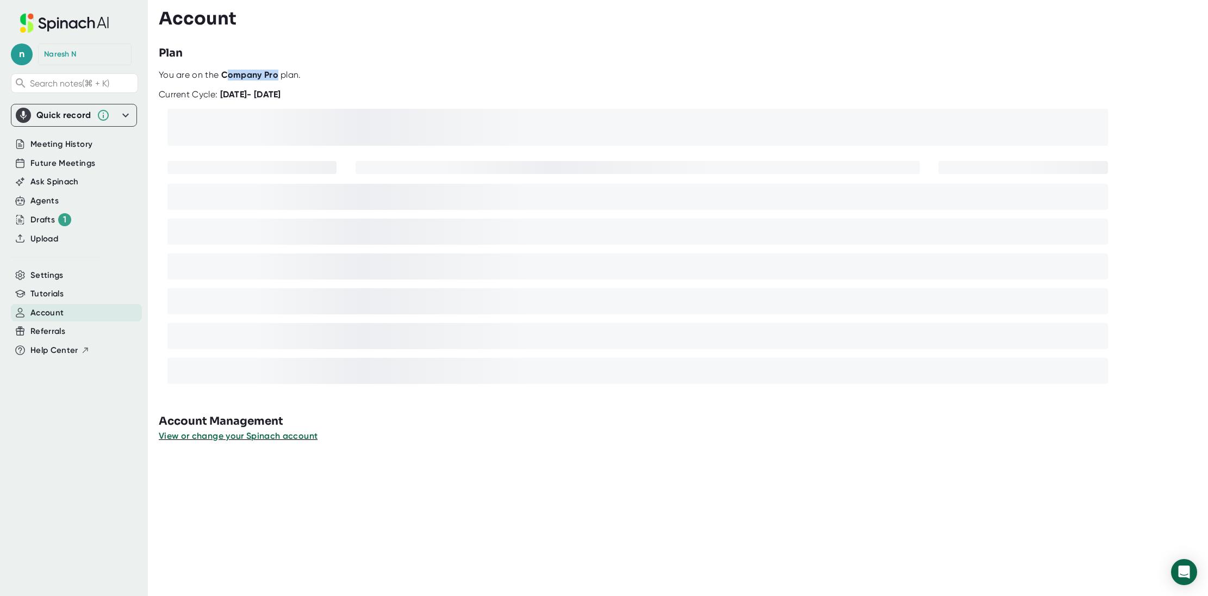
drag, startPoint x: 277, startPoint y: 76, endPoint x: 225, endPoint y: 76, distance: 51.7
click at [225, 76] on div "You are on the Company Pro plan." at bounding box center [681, 75] width 1045 height 11
click at [225, 76] on b "Company Pro" at bounding box center [249, 75] width 57 height 10
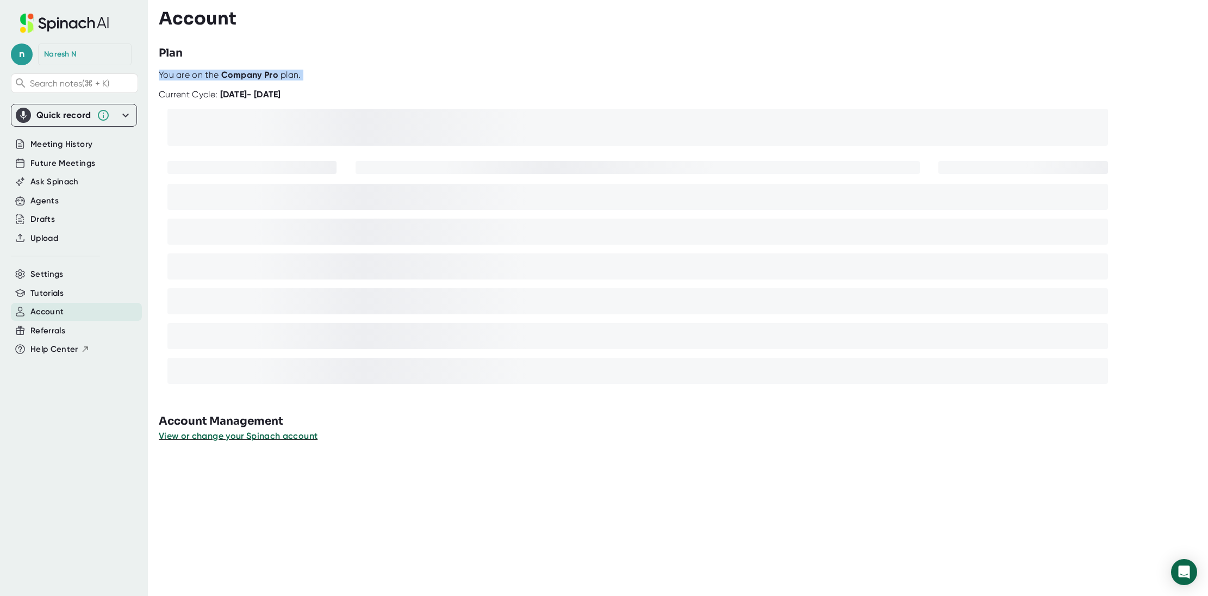
click at [54, 312] on span "Account" at bounding box center [46, 312] width 33 height 13
click at [45, 267] on div "Settings" at bounding box center [76, 274] width 131 height 18
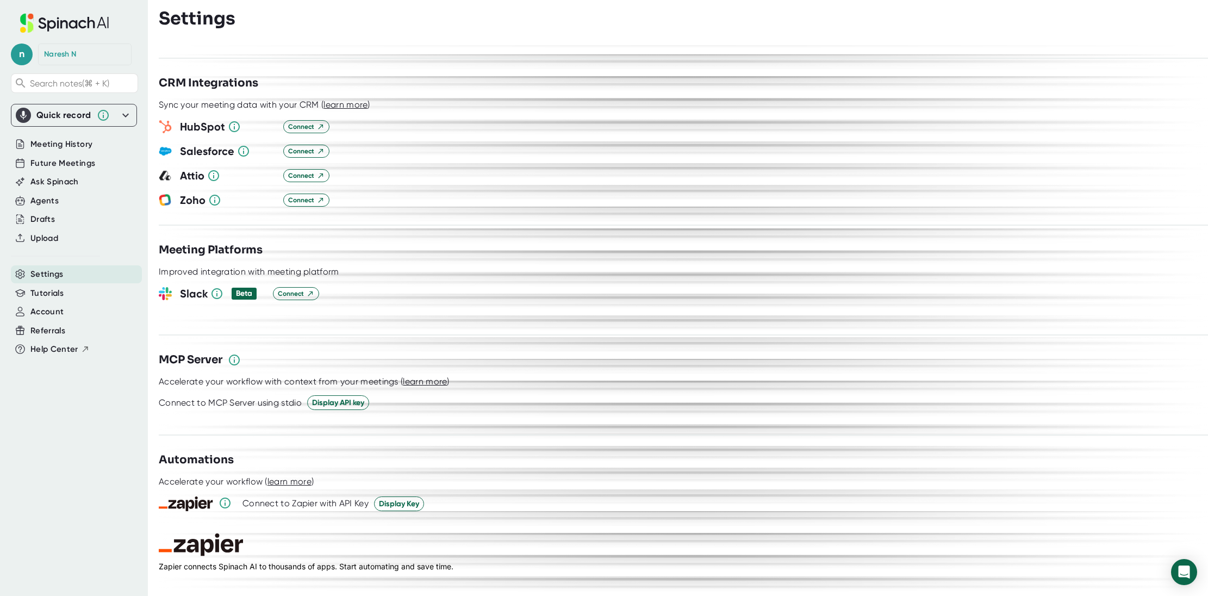
scroll to position [1323, 0]
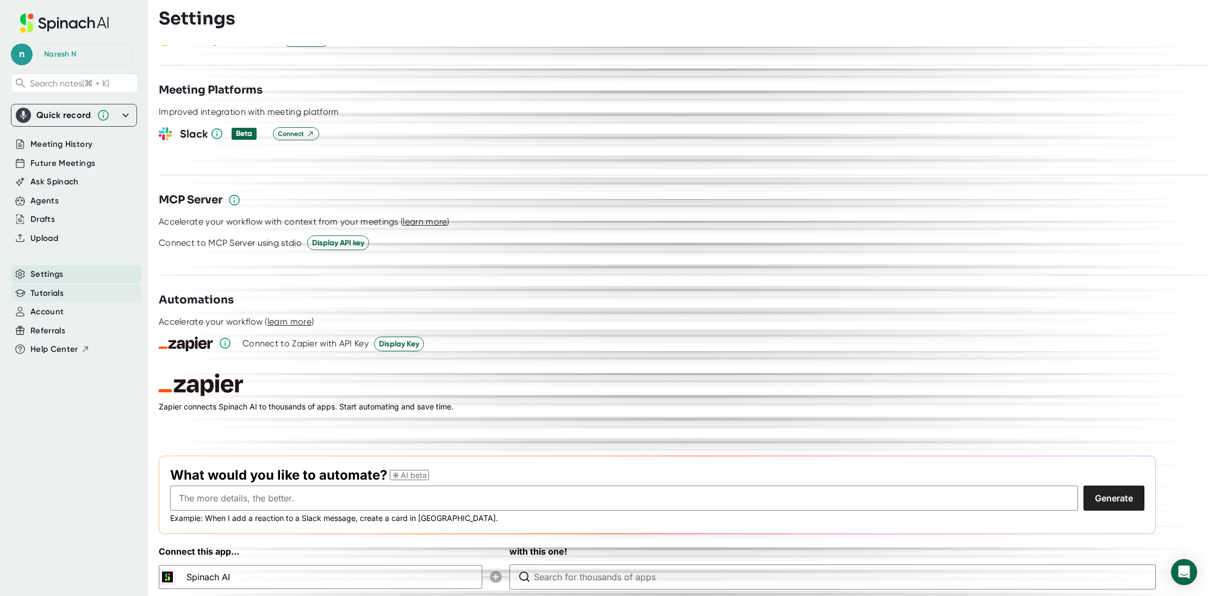
click at [53, 299] on div "Tutorials" at bounding box center [76, 293] width 131 height 18
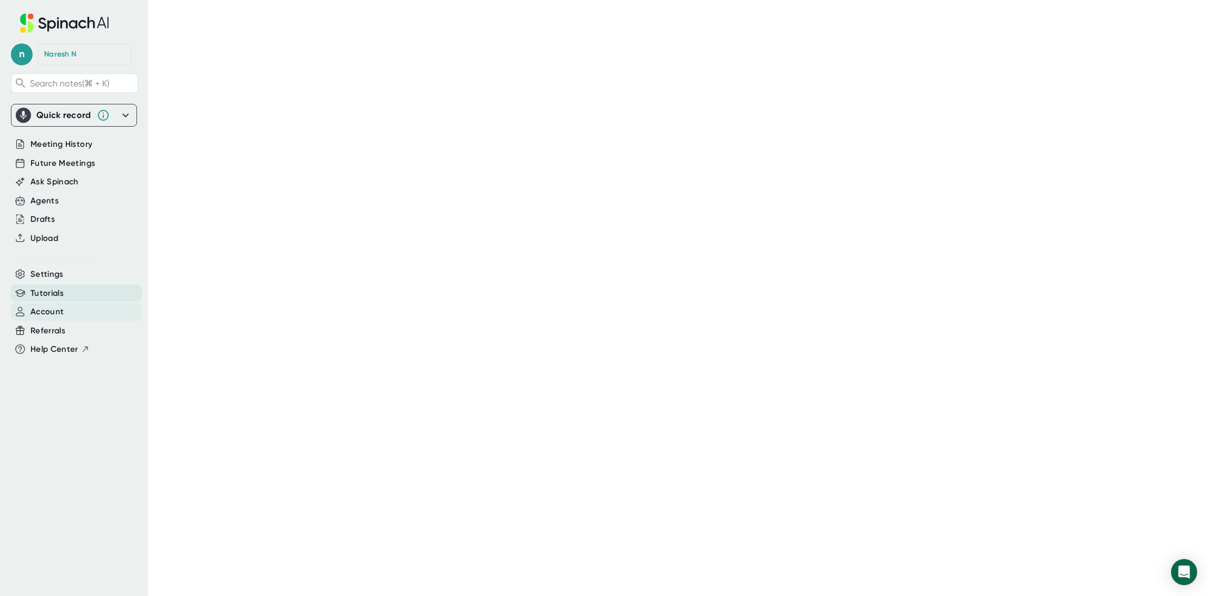
click at [68, 308] on div "Account" at bounding box center [76, 312] width 131 height 18
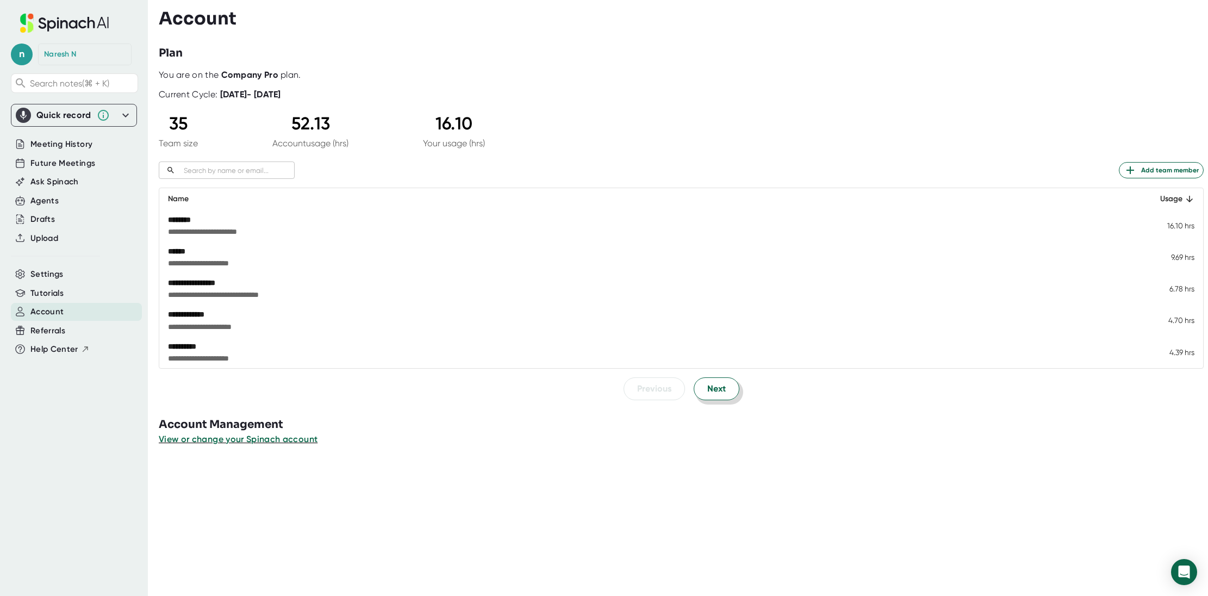
click at [711, 384] on span "Next" at bounding box center [716, 388] width 18 height 13
click at [711, 384] on span "Next" at bounding box center [716, 389] width 18 height 13
click at [668, 387] on span "Previous" at bounding box center [654, 388] width 34 height 13
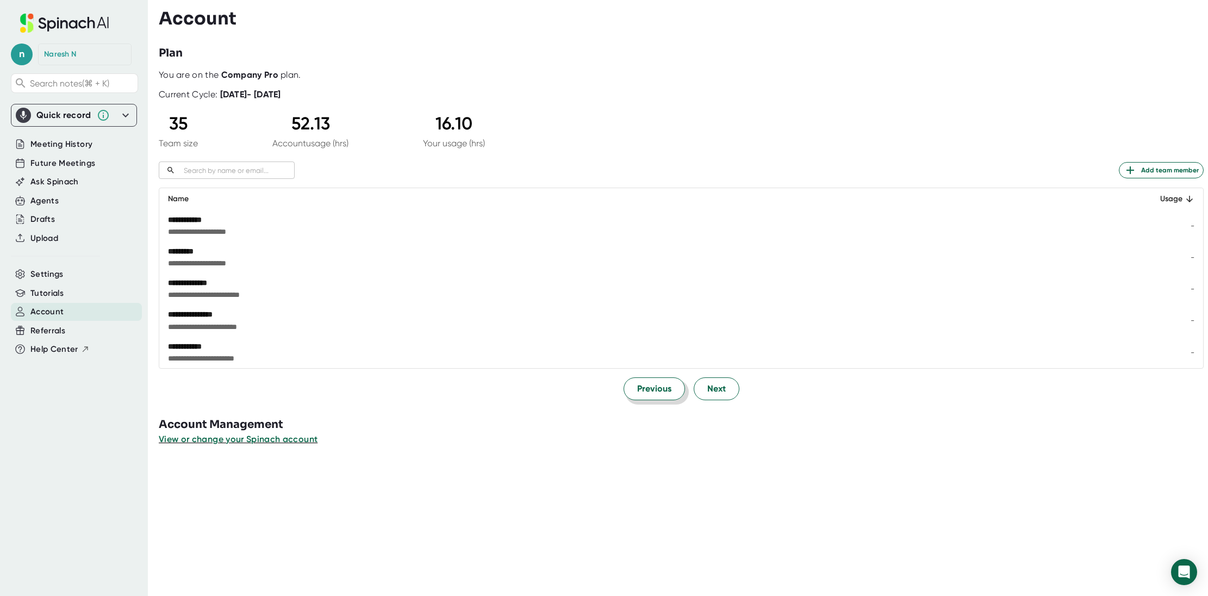
click at [668, 387] on span "Previous" at bounding box center [654, 388] width 34 height 13
click at [743, 406] on div at bounding box center [683, 404] width 1049 height 8
click at [724, 397] on button "Next" at bounding box center [717, 388] width 46 height 23
click at [676, 384] on button "Previous" at bounding box center [654, 388] width 61 height 23
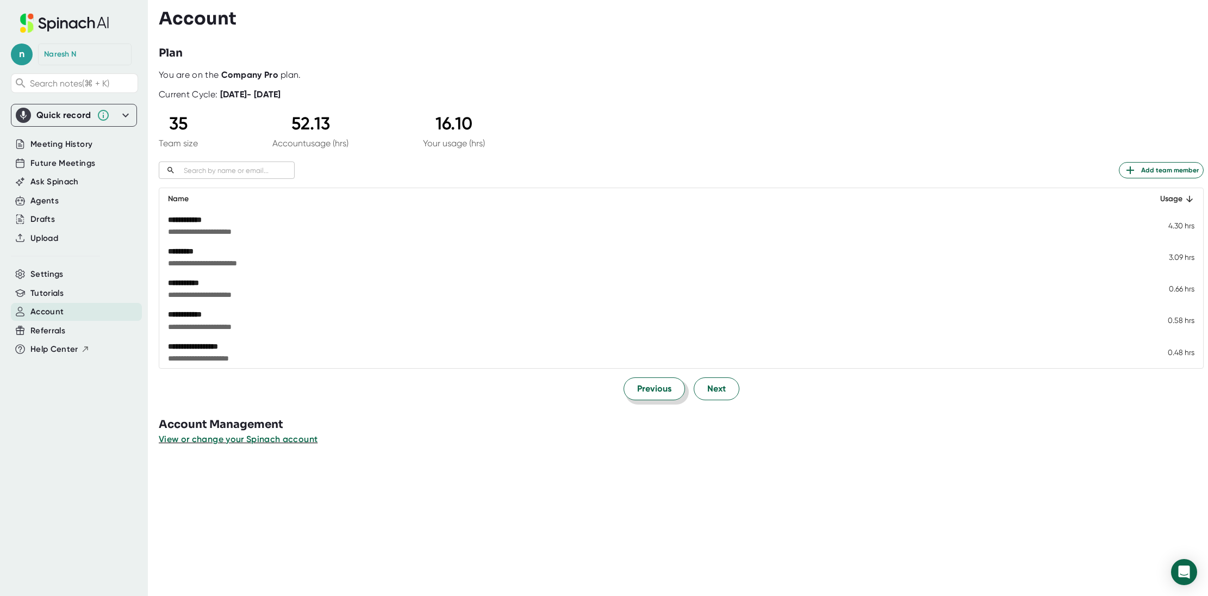
click at [676, 384] on button "Previous" at bounding box center [654, 388] width 61 height 23
click at [55, 161] on span "Future Meetings" at bounding box center [62, 163] width 65 height 13
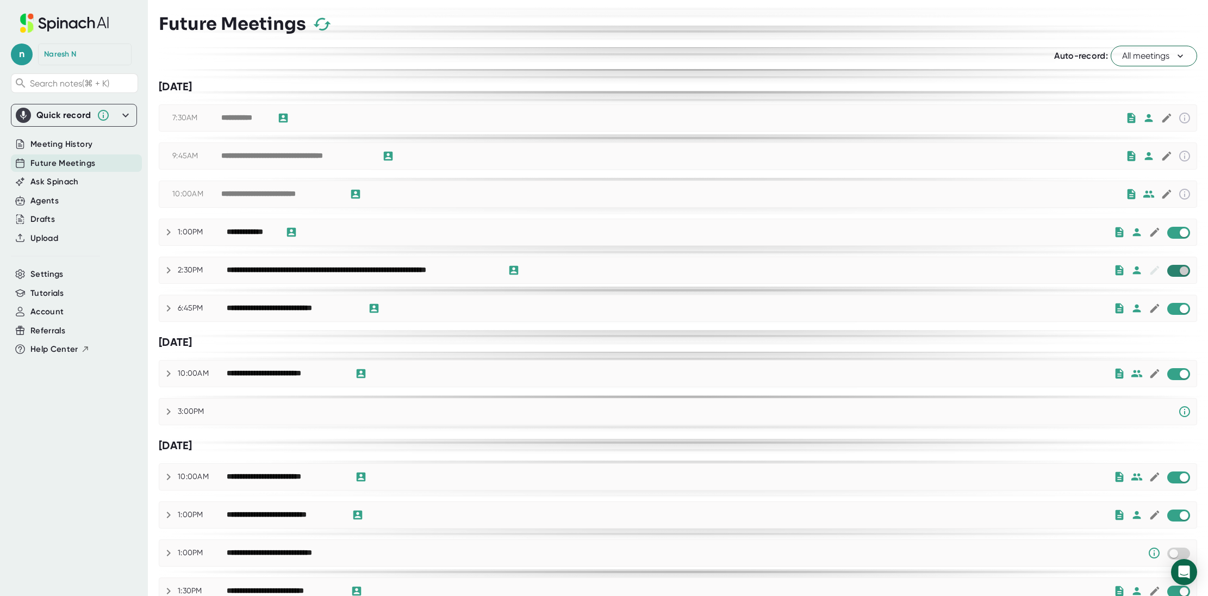
click at [1180, 275] on input "checkbox" at bounding box center [1183, 271] width 31 height 10
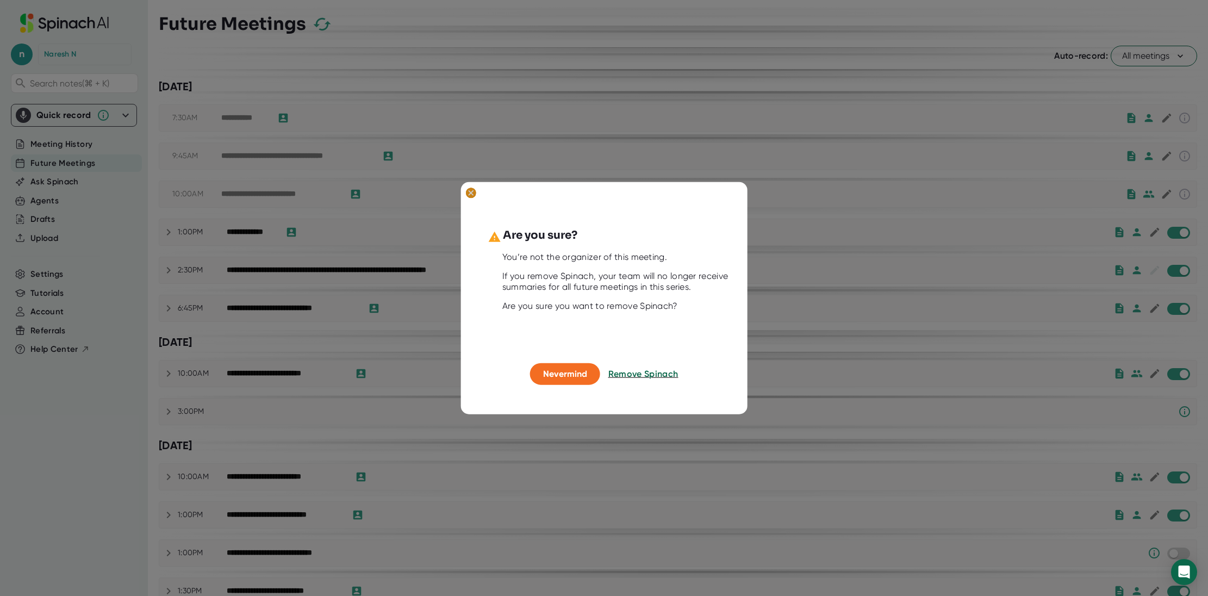
click at [471, 191] on ellipse at bounding box center [471, 193] width 10 height 11
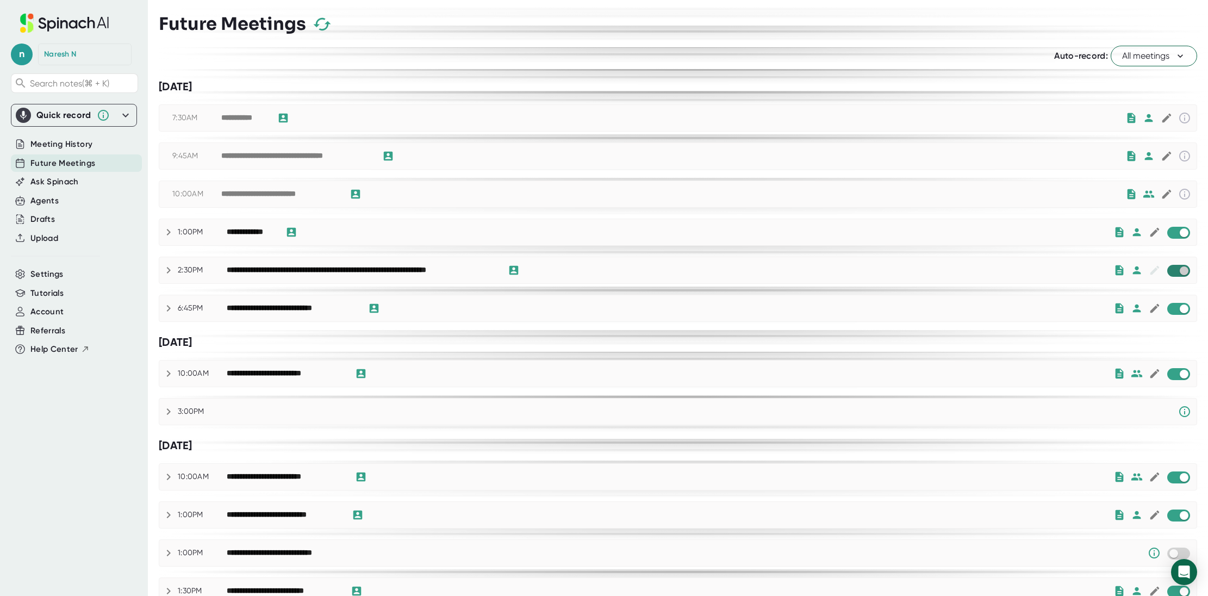
click at [1174, 271] on input "checkbox" at bounding box center [1183, 271] width 31 height 10
checkbox input "true"
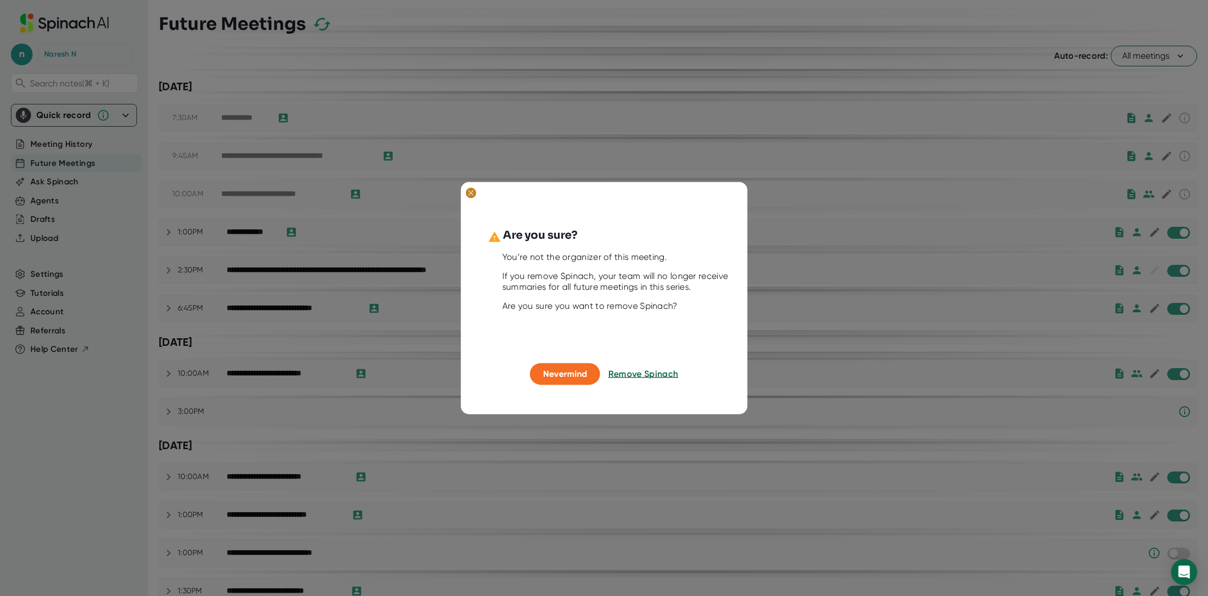
click at [474, 197] on icon at bounding box center [471, 193] width 11 height 11
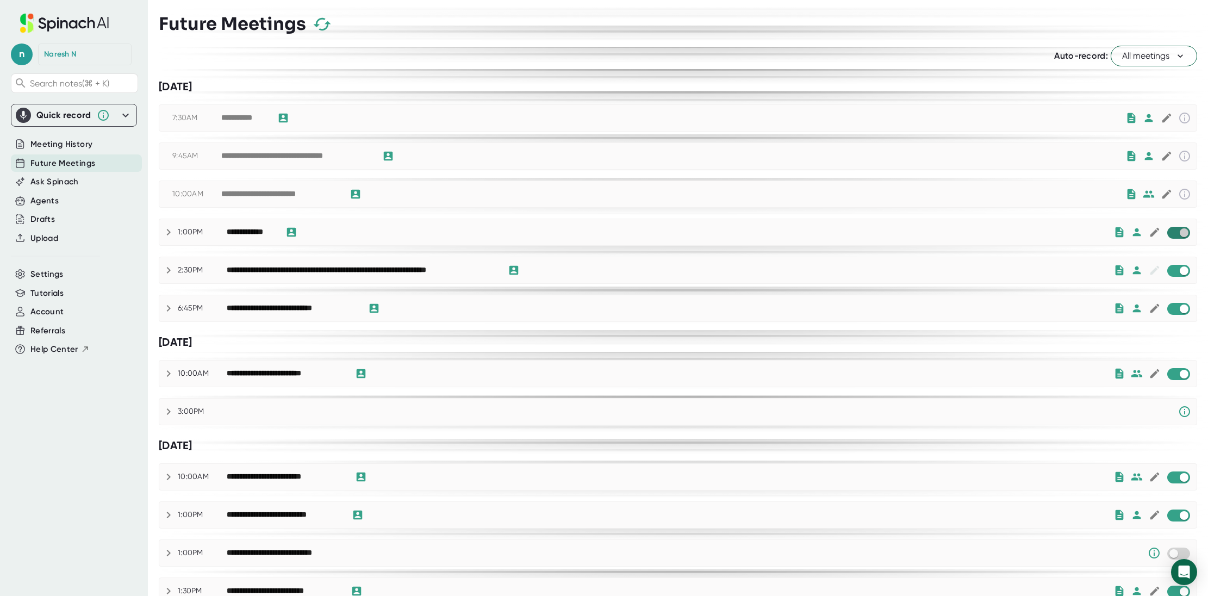
click at [1173, 232] on input "checkbox" at bounding box center [1183, 233] width 31 height 10
checkbox input "true"
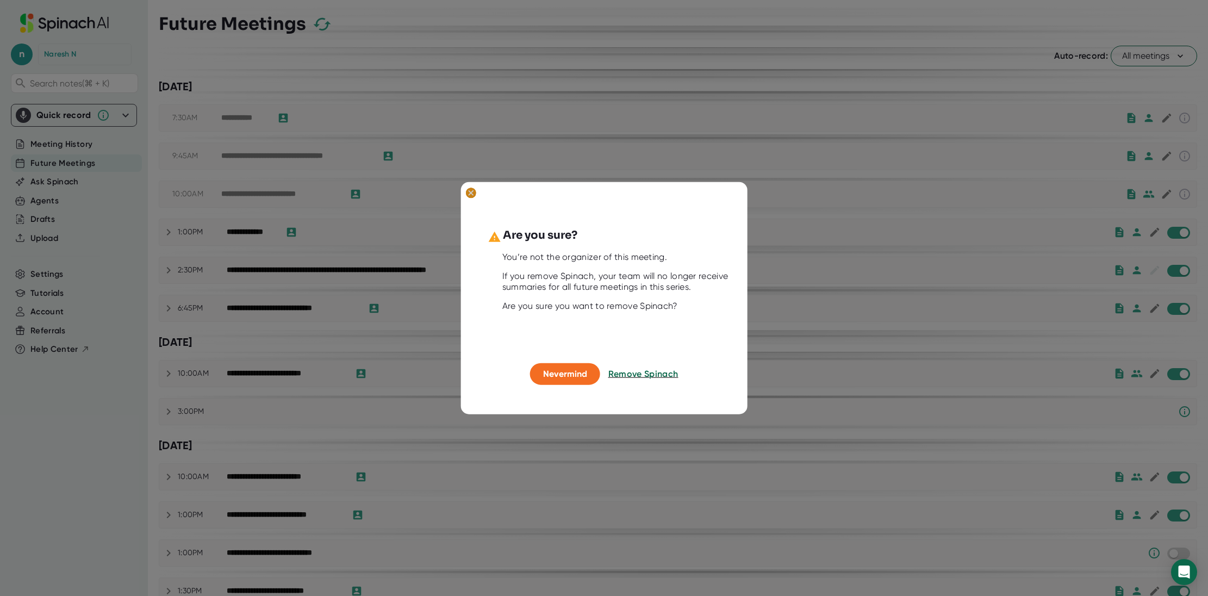
click at [471, 196] on ellipse at bounding box center [471, 193] width 10 height 11
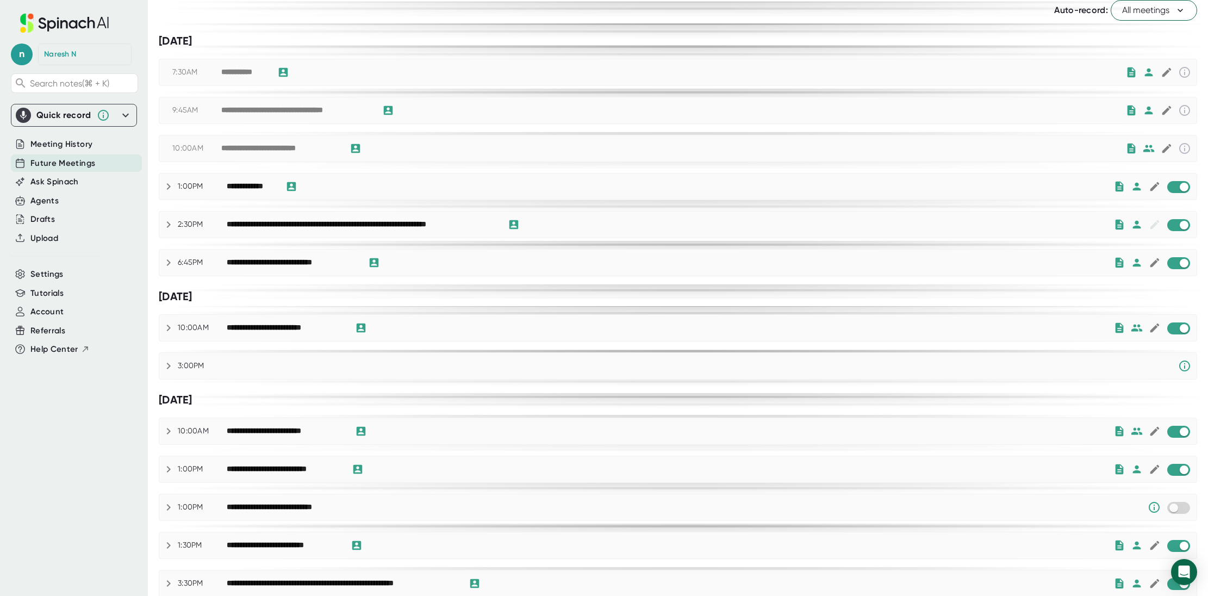
scroll to position [47, 0]
click at [1173, 222] on input "checkbox" at bounding box center [1183, 224] width 31 height 10
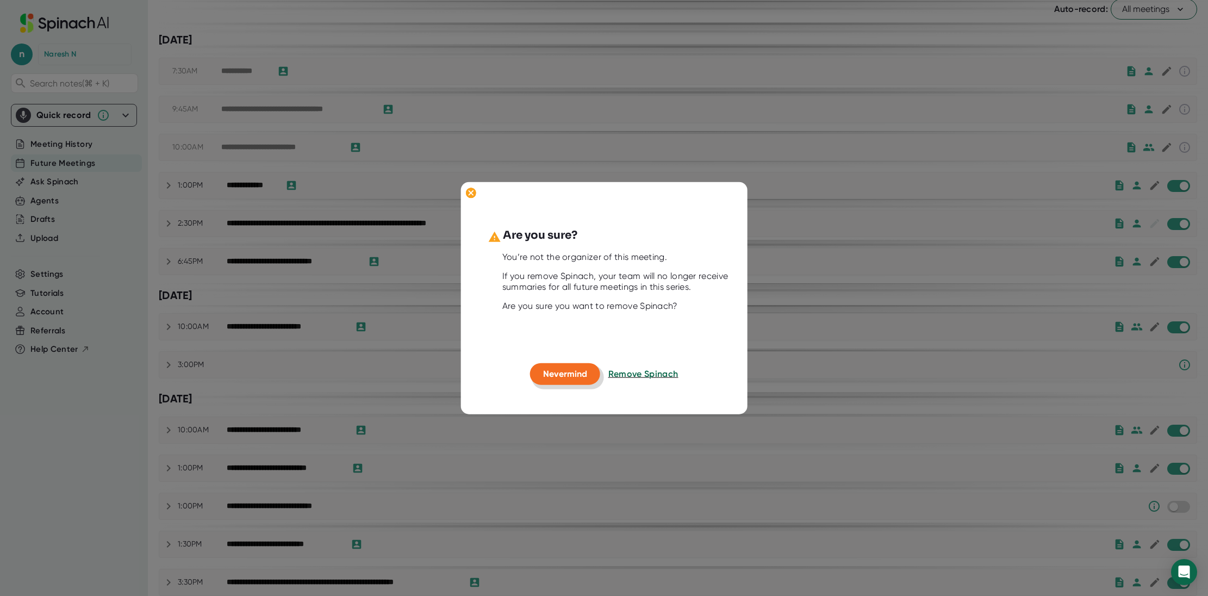
click at [556, 383] on button "Nevermind" at bounding box center [565, 374] width 70 height 22
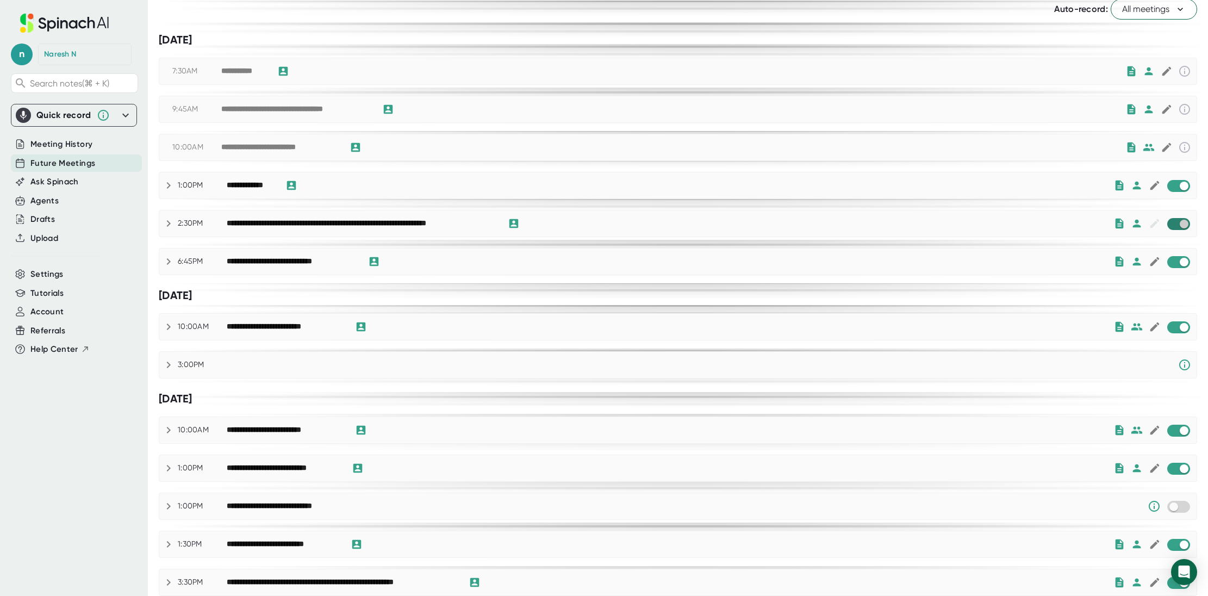
click at [1185, 227] on input "checkbox" at bounding box center [1183, 224] width 31 height 10
checkbox input "true"
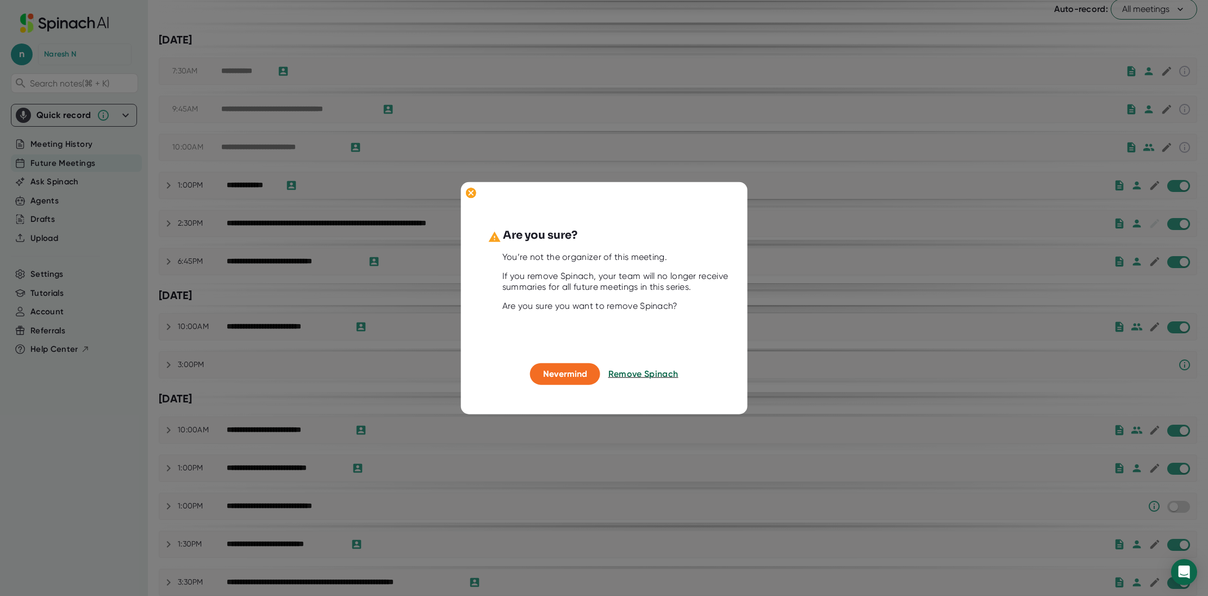
click at [630, 367] on button "Remove Spinach" at bounding box center [643, 374] width 70 height 22
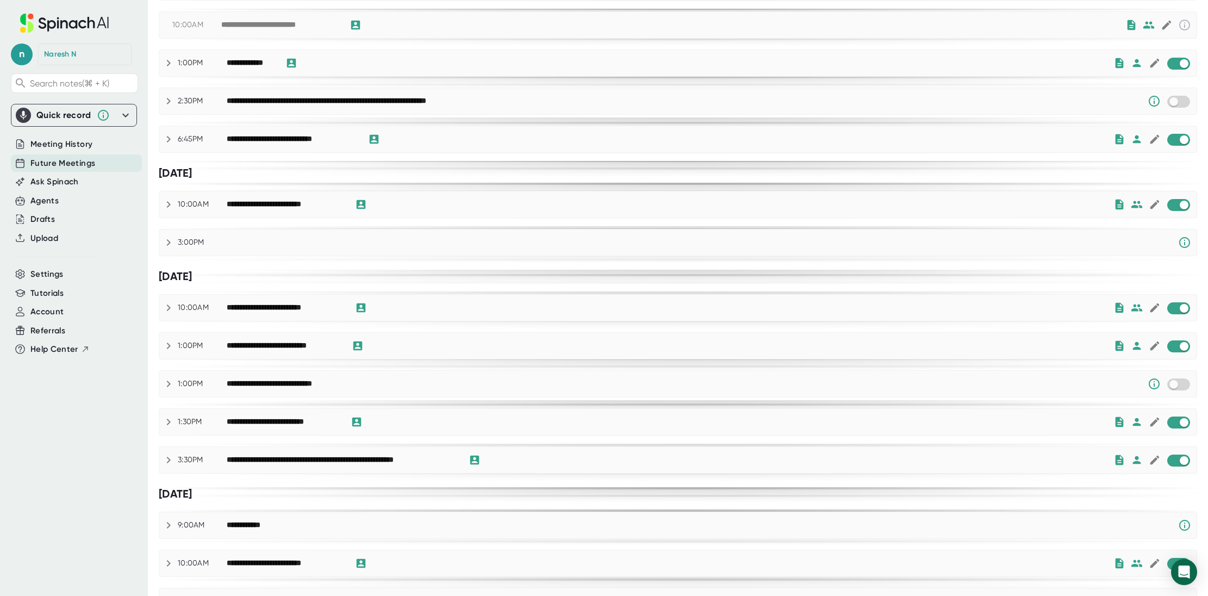
scroll to position [43, 0]
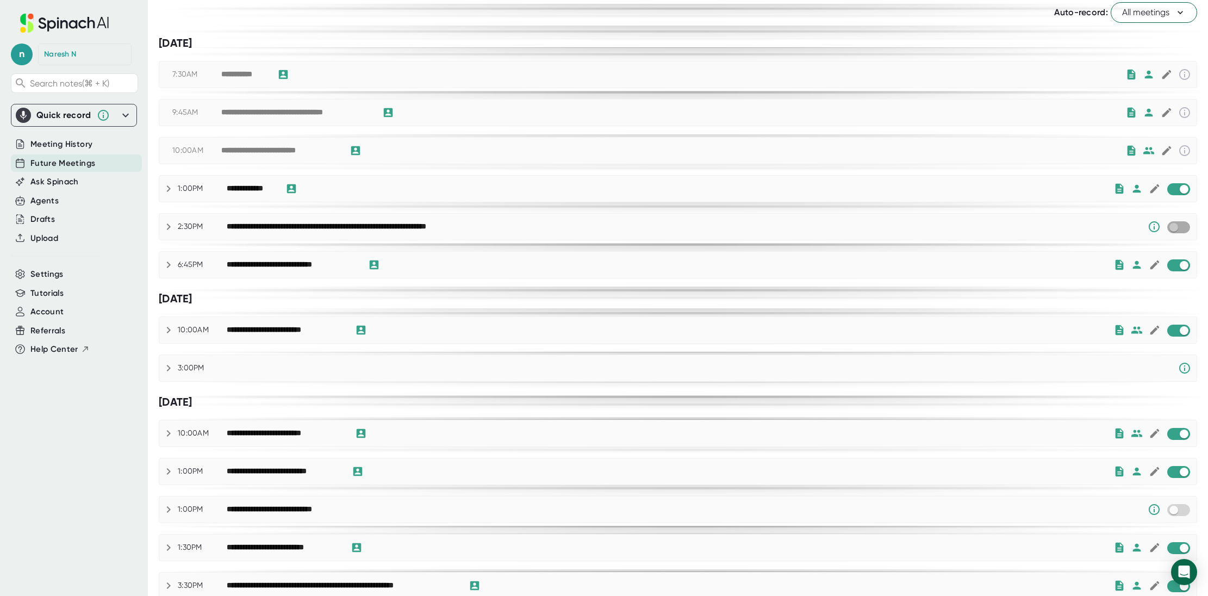
click at [1180, 228] on input "checkbox" at bounding box center [1173, 227] width 31 height 10
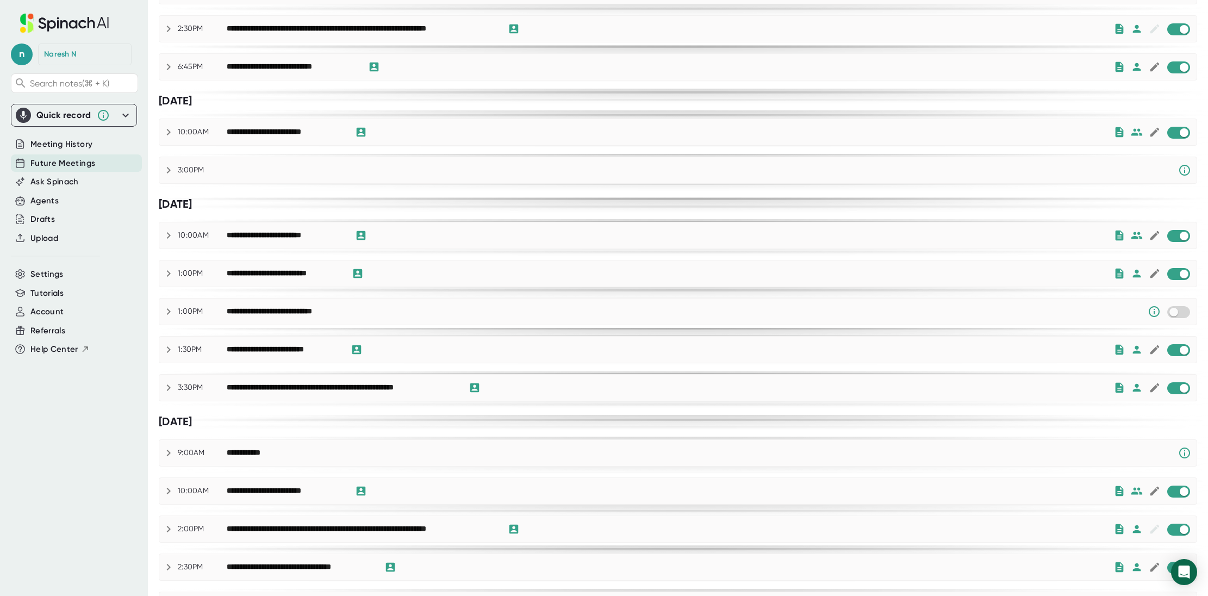
scroll to position [0, 0]
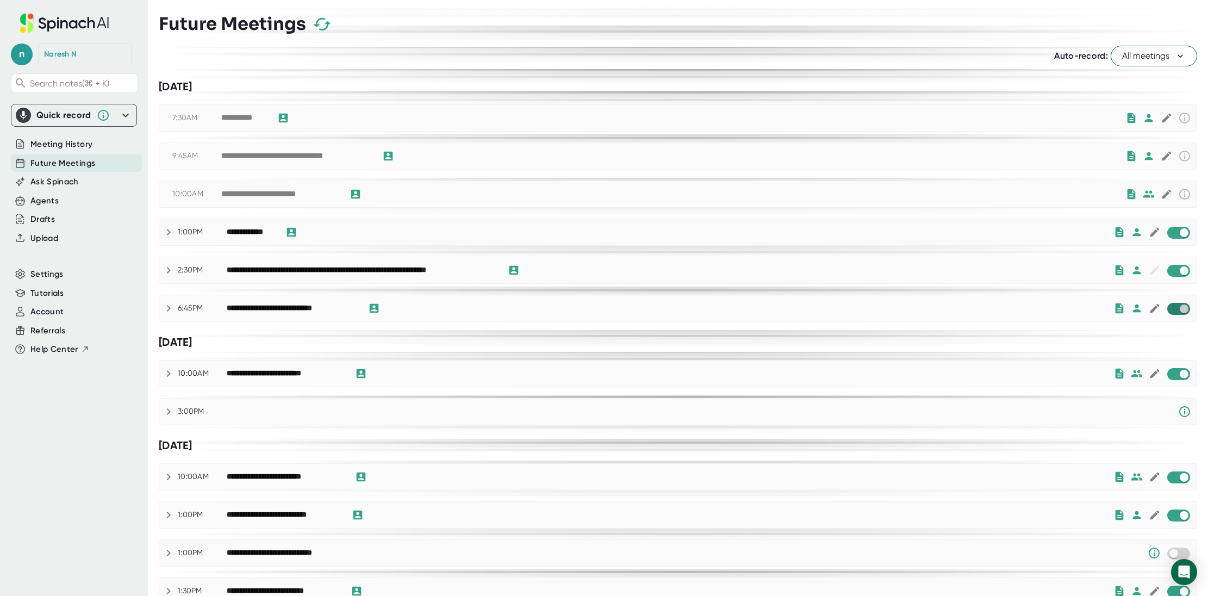
click at [1176, 311] on input "checkbox" at bounding box center [1183, 309] width 31 height 10
checkbox input "true"
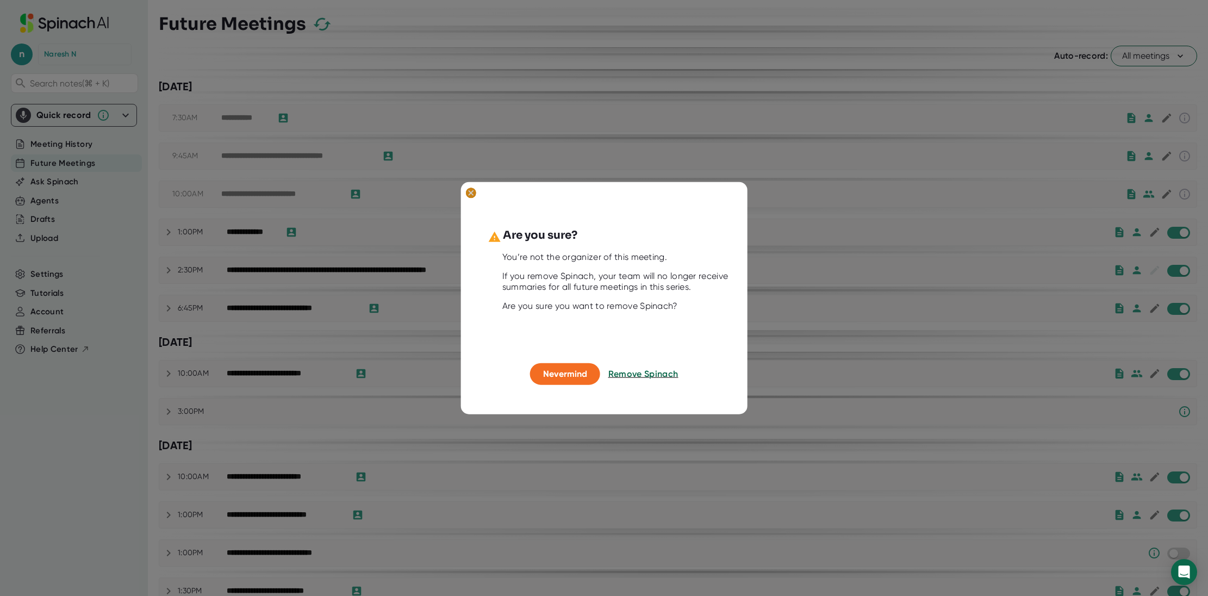
click at [468, 191] on ellipse at bounding box center [471, 193] width 10 height 11
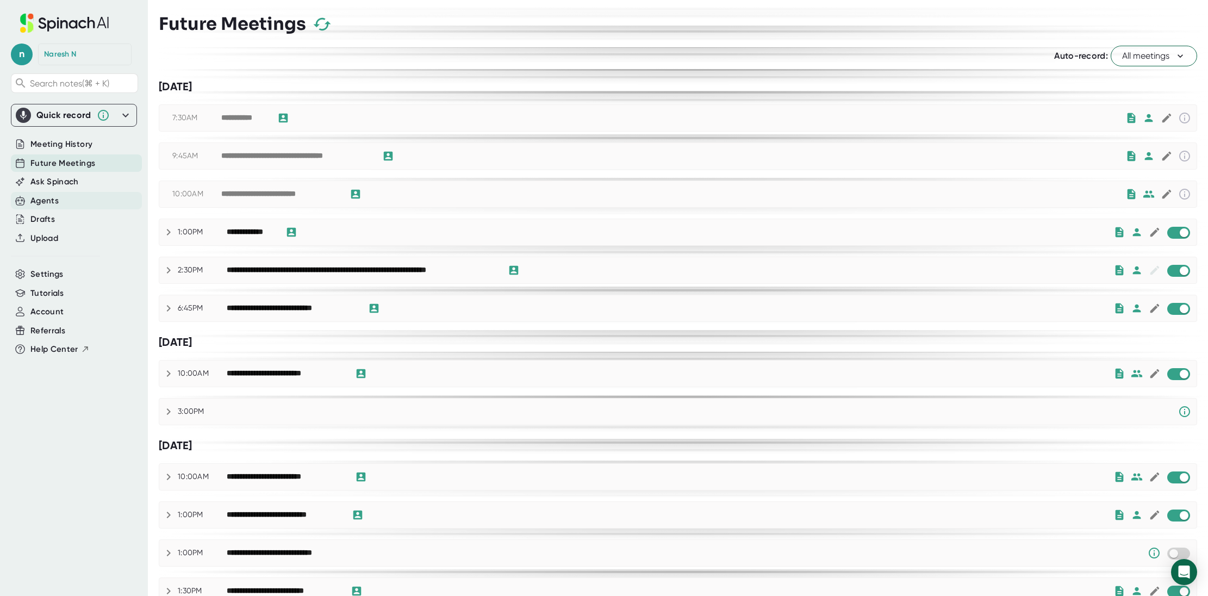
click at [61, 207] on div "Agents" at bounding box center [76, 201] width 131 height 18
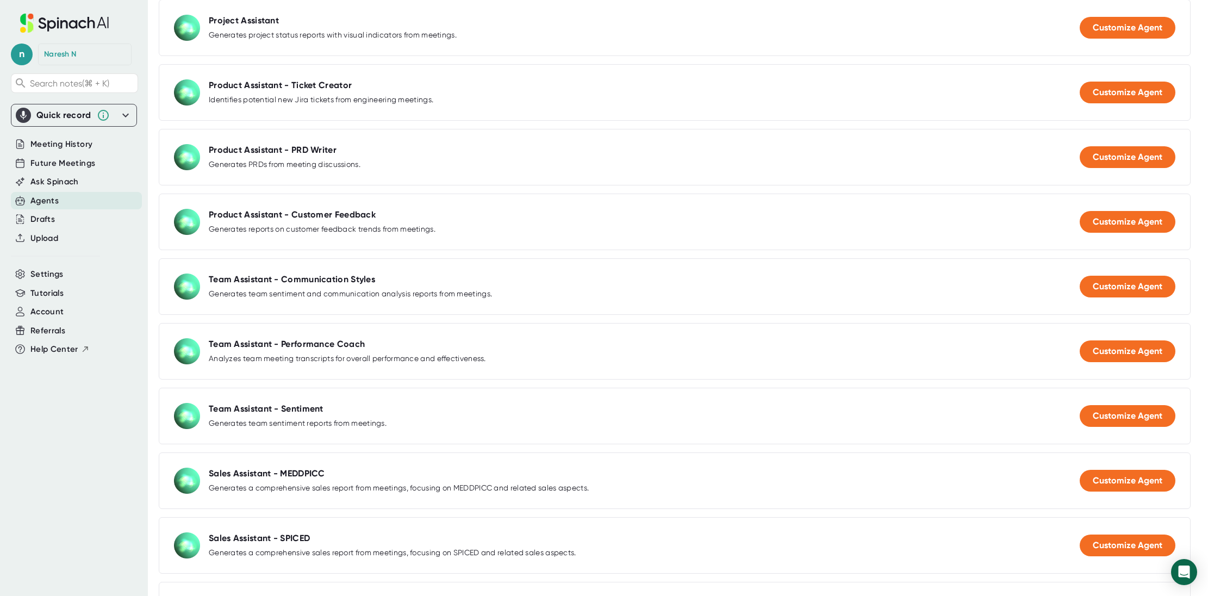
scroll to position [698, 0]
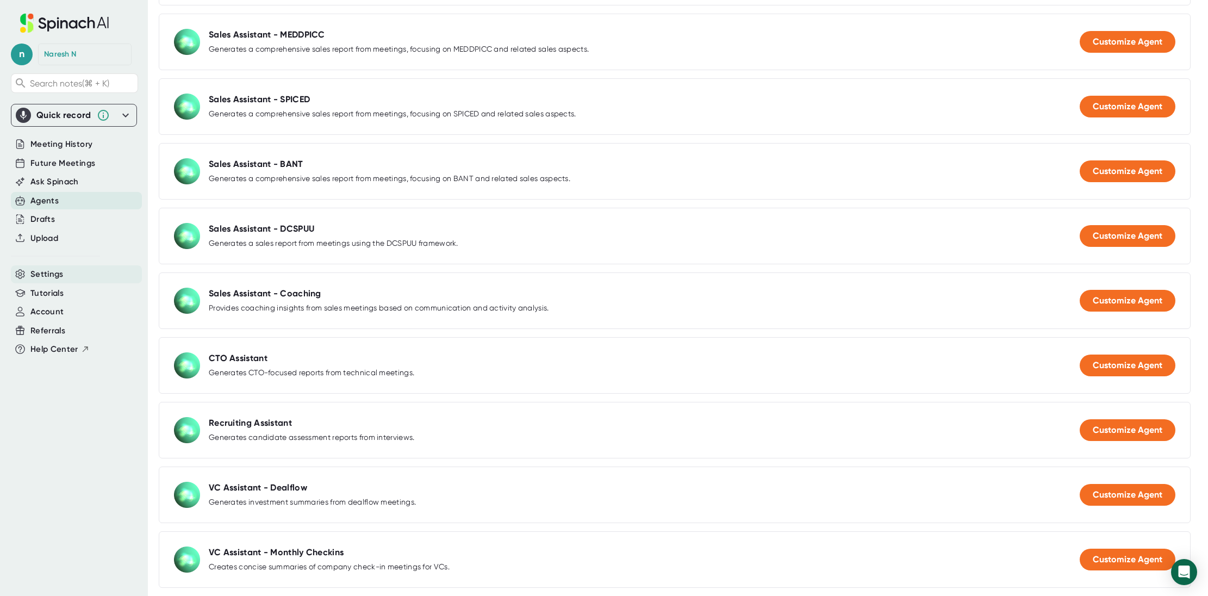
click at [57, 275] on span "Settings" at bounding box center [46, 274] width 33 height 13
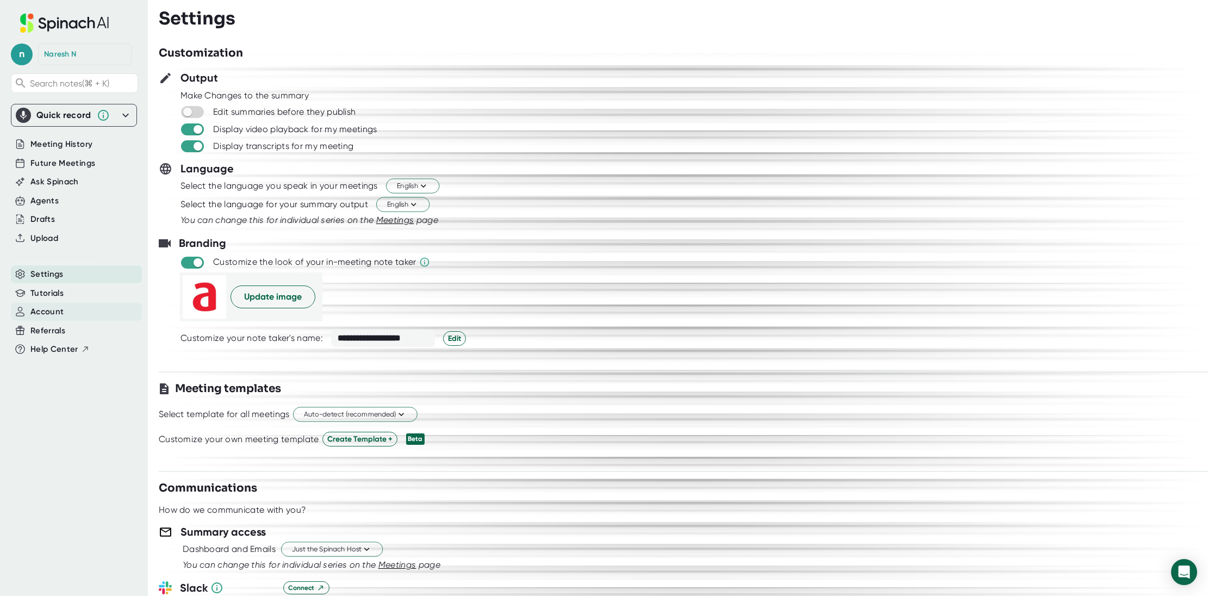
click at [53, 311] on span "Account" at bounding box center [46, 312] width 33 height 13
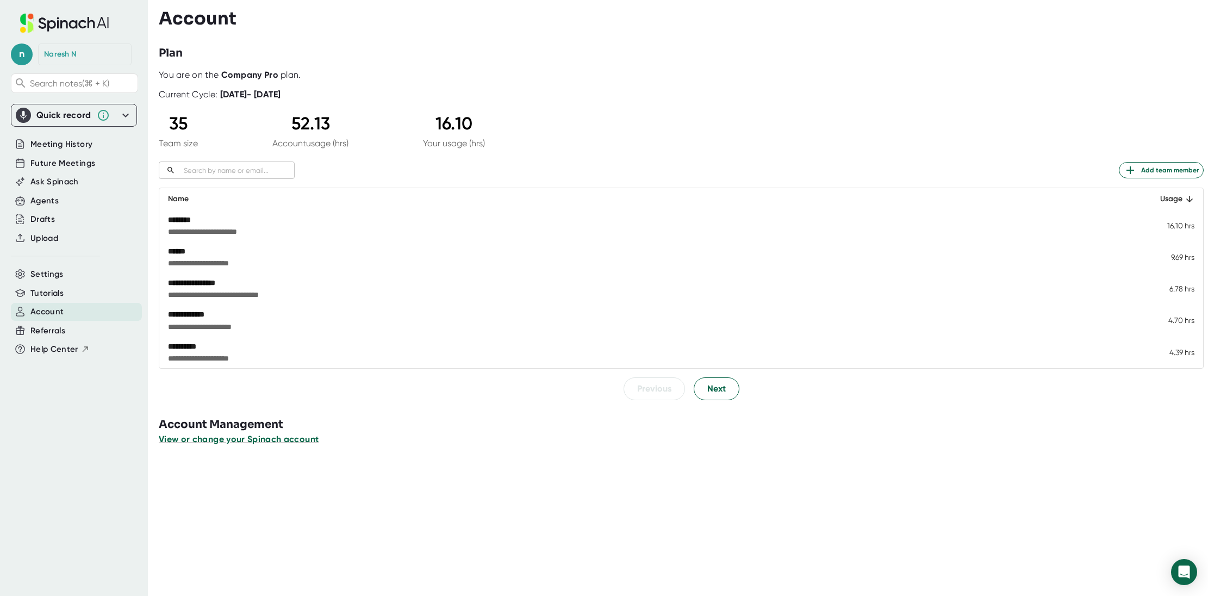
click at [268, 442] on span "View or change your Spinach account" at bounding box center [239, 439] width 160 height 10
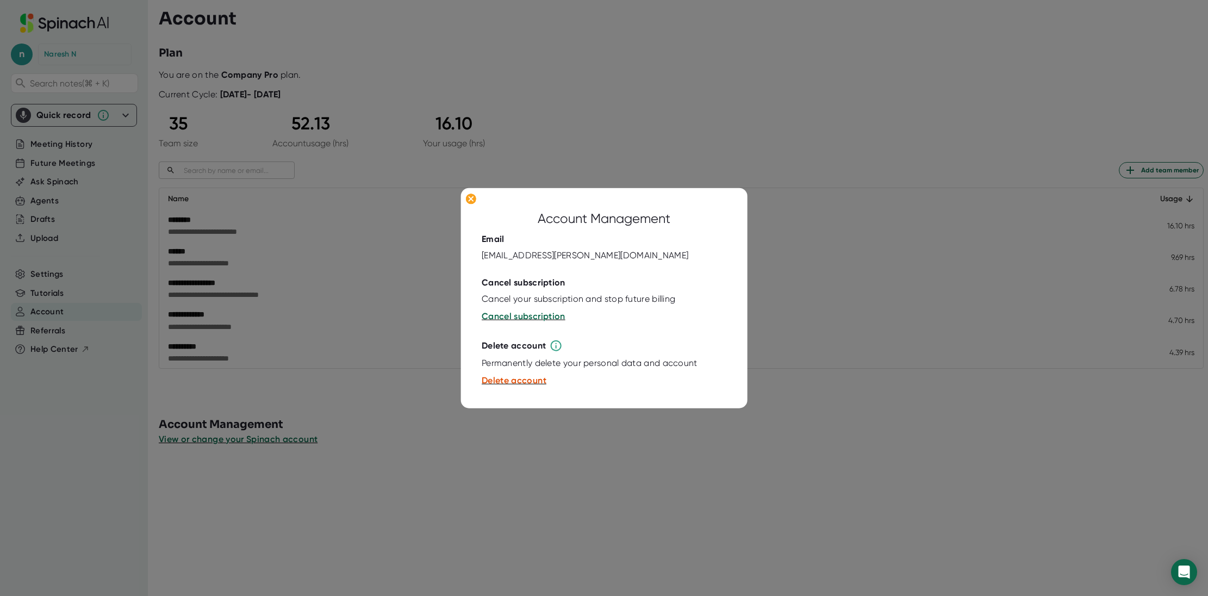
click at [517, 288] on div at bounding box center [604, 290] width 245 height 5
click at [522, 282] on div "Cancel subscription" at bounding box center [524, 282] width 84 height 11
click at [471, 196] on ellipse at bounding box center [471, 199] width 10 height 11
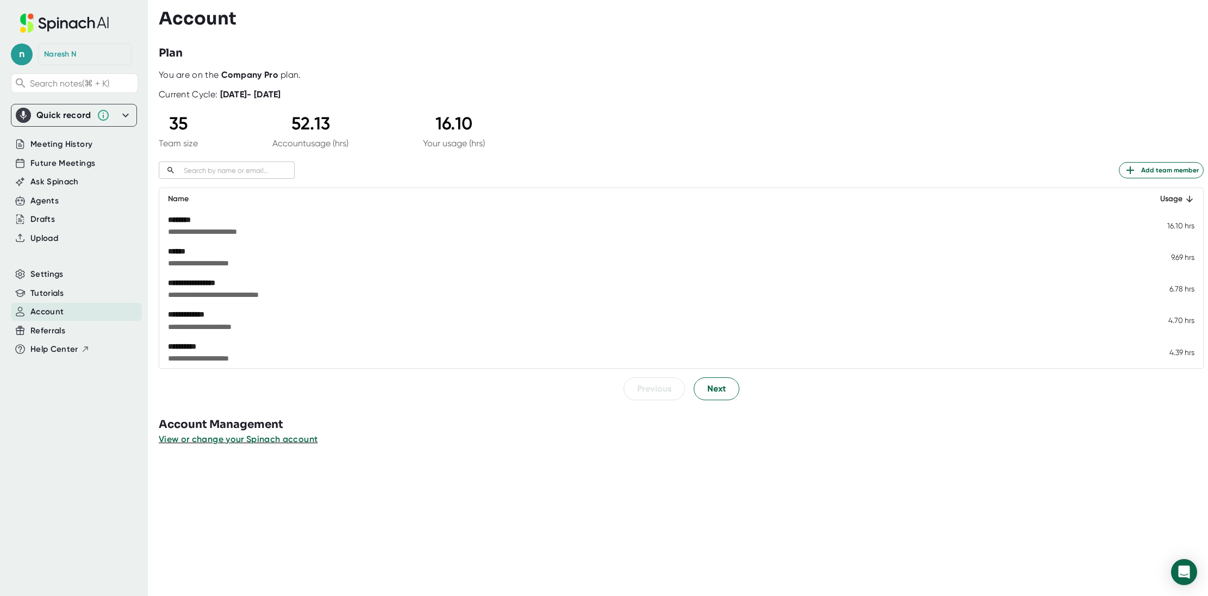
click at [1173, 231] on td "16.10 hrs" at bounding box center [1170, 226] width 66 height 32
click at [54, 335] on span "Referrals" at bounding box center [47, 331] width 35 height 13
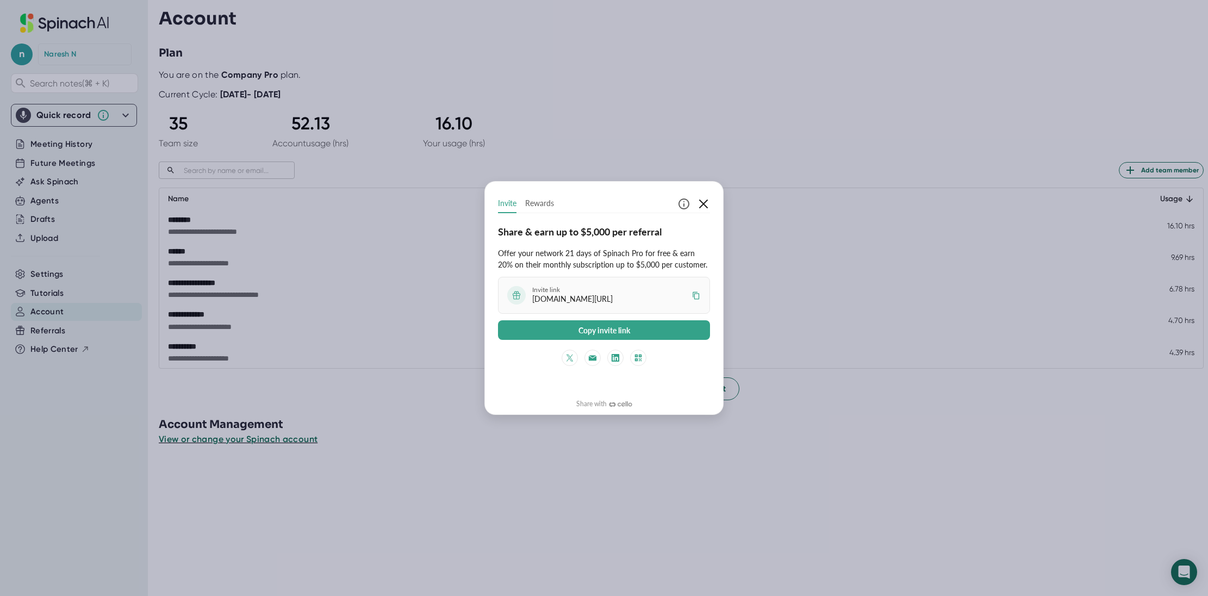
click at [705, 200] on icon "button" at bounding box center [703, 203] width 13 height 13
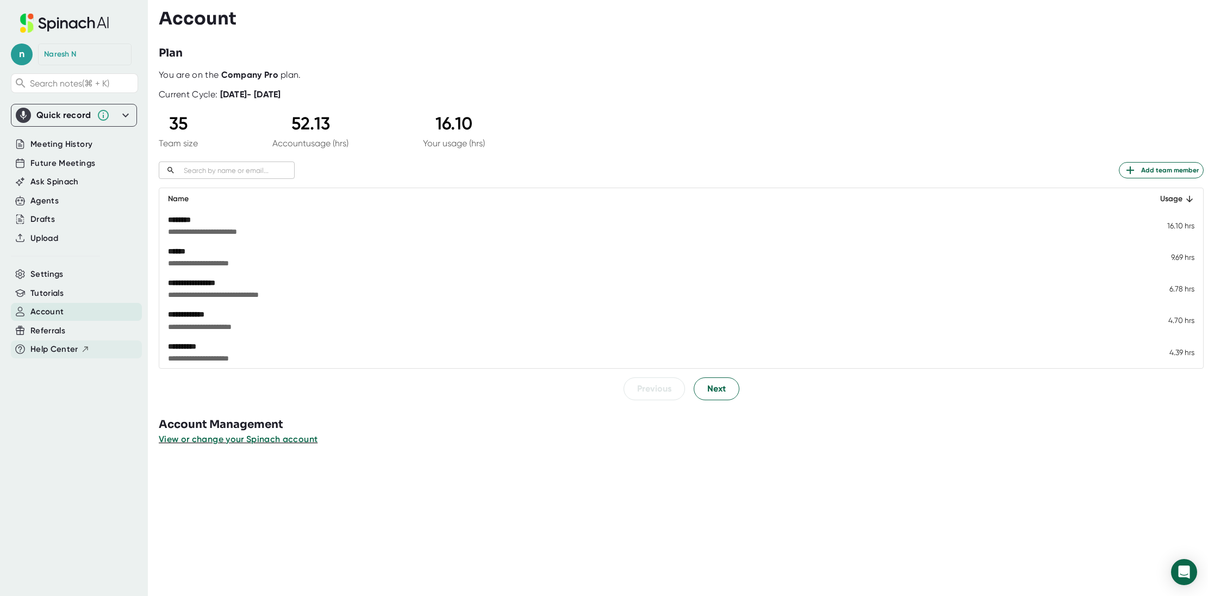
click at [45, 345] on span "Help Center" at bounding box center [54, 349] width 48 height 13
click at [51, 276] on span "Settings" at bounding box center [46, 274] width 33 height 13
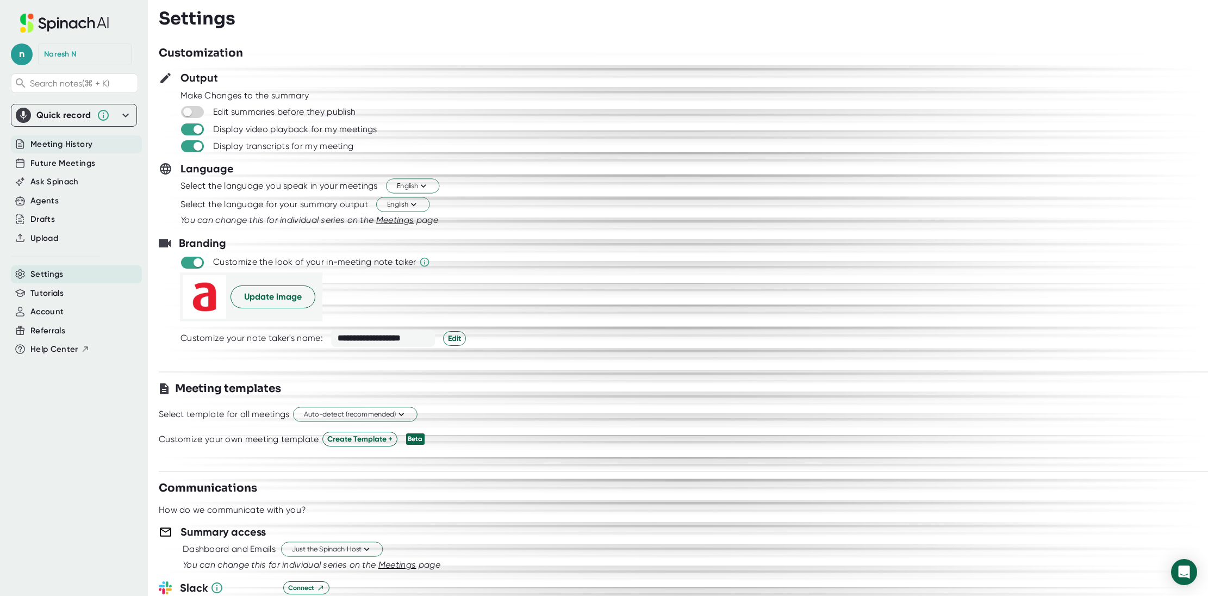
click at [69, 141] on span "Meeting History" at bounding box center [61, 144] width 62 height 13
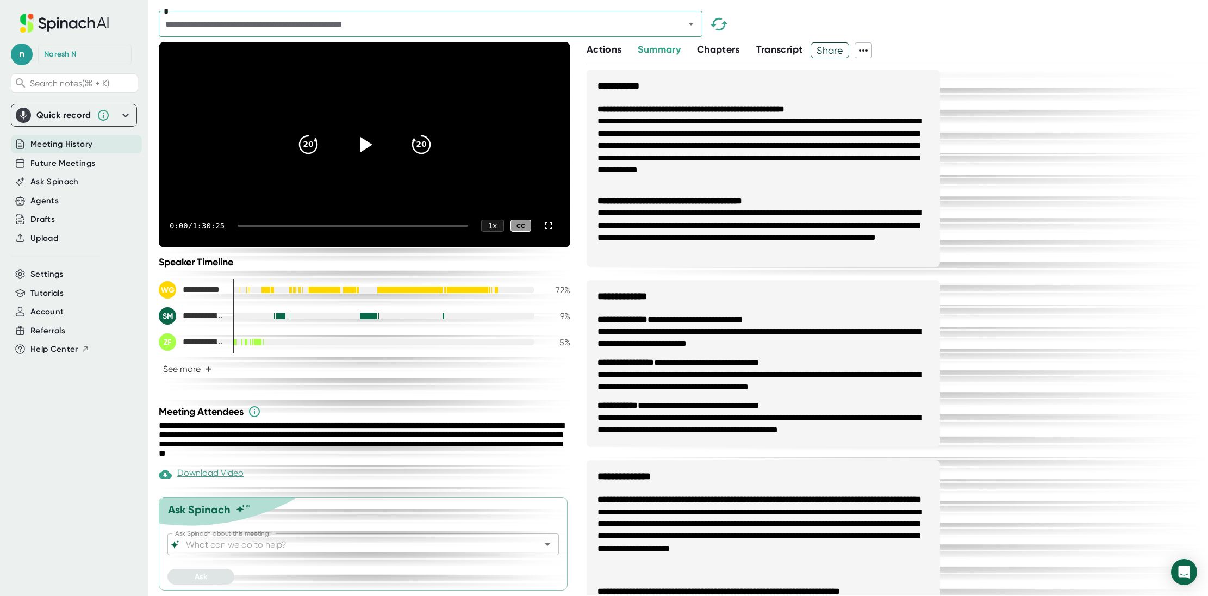
scroll to position [210, 0]
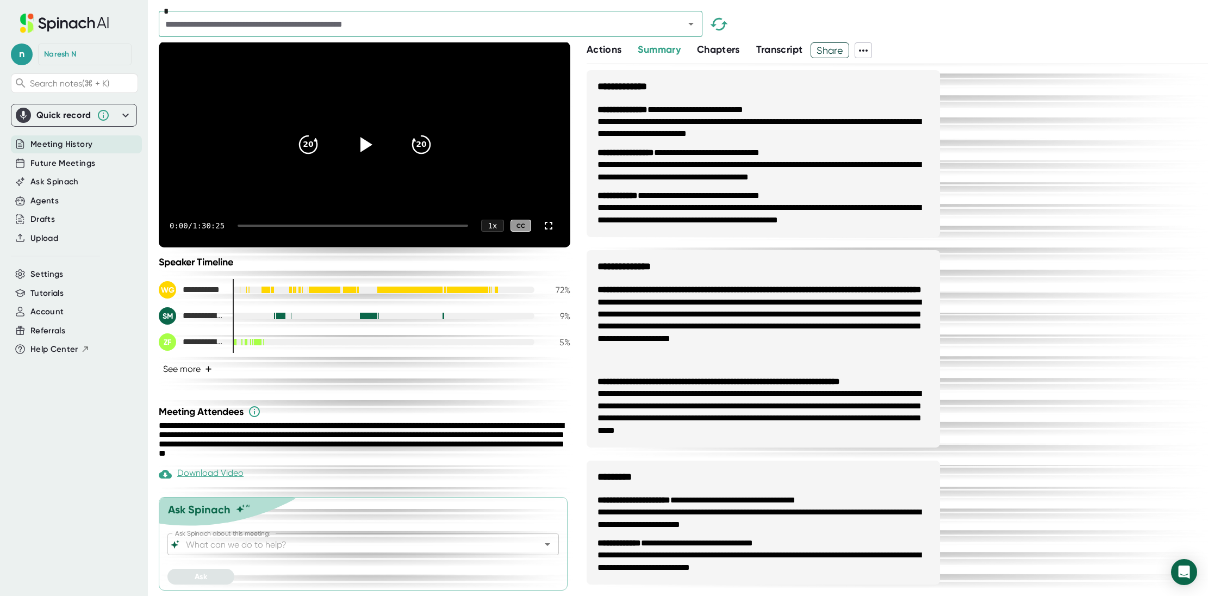
click at [200, 364] on button "See more +" at bounding box center [188, 368] width 58 height 19
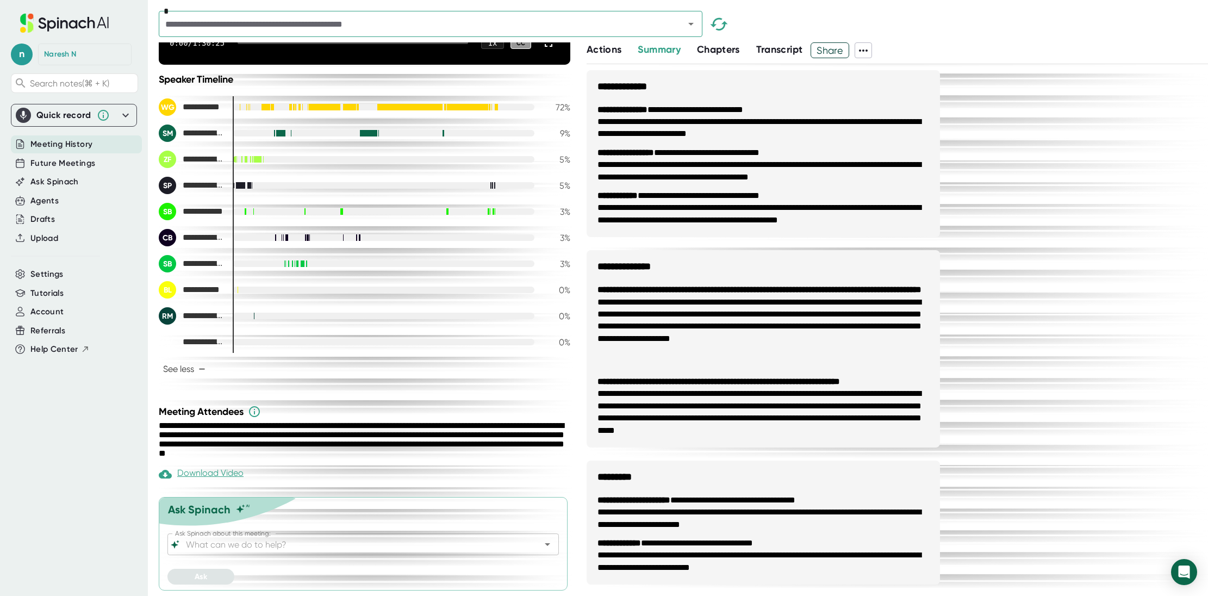
scroll to position [0, 0]
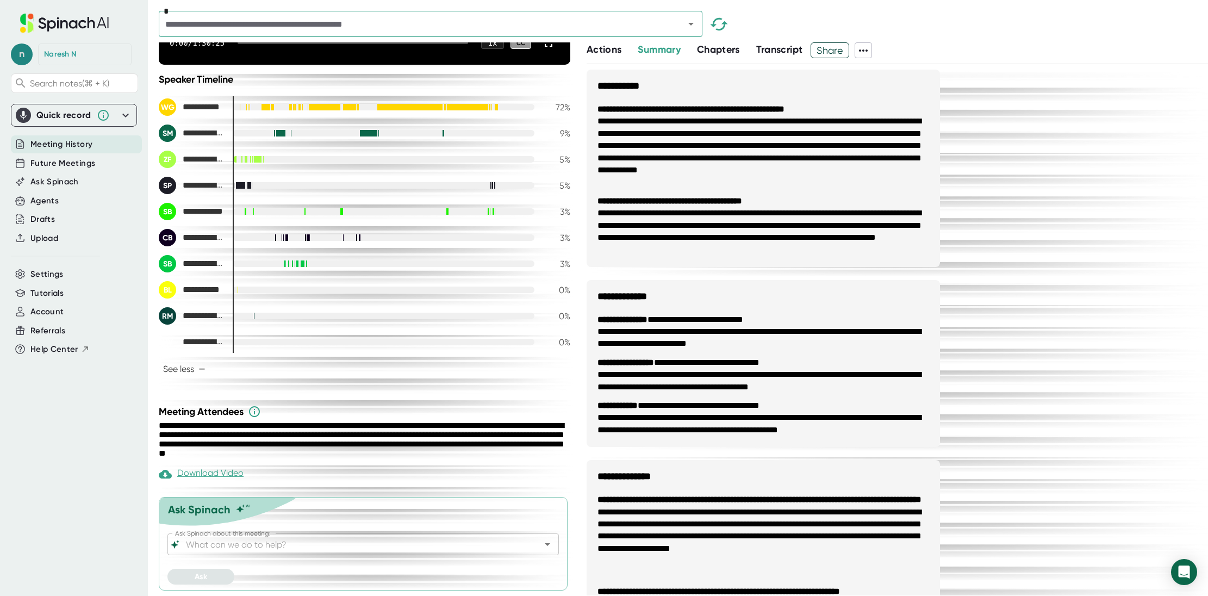
click at [16, 58] on span "n" at bounding box center [22, 54] width 22 height 22
click at [59, 96] on button "Edit Profile" at bounding box center [71, 102] width 108 height 18
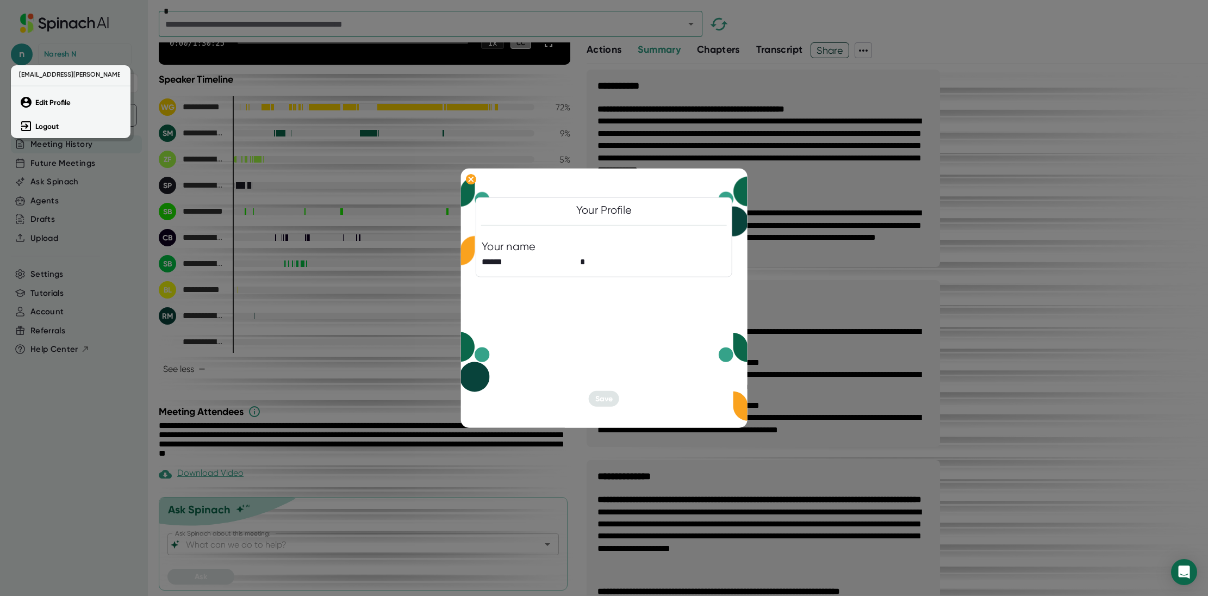
click at [607, 202] on div at bounding box center [604, 298] width 1208 height 596
click at [45, 85] on div at bounding box center [604, 298] width 1208 height 596
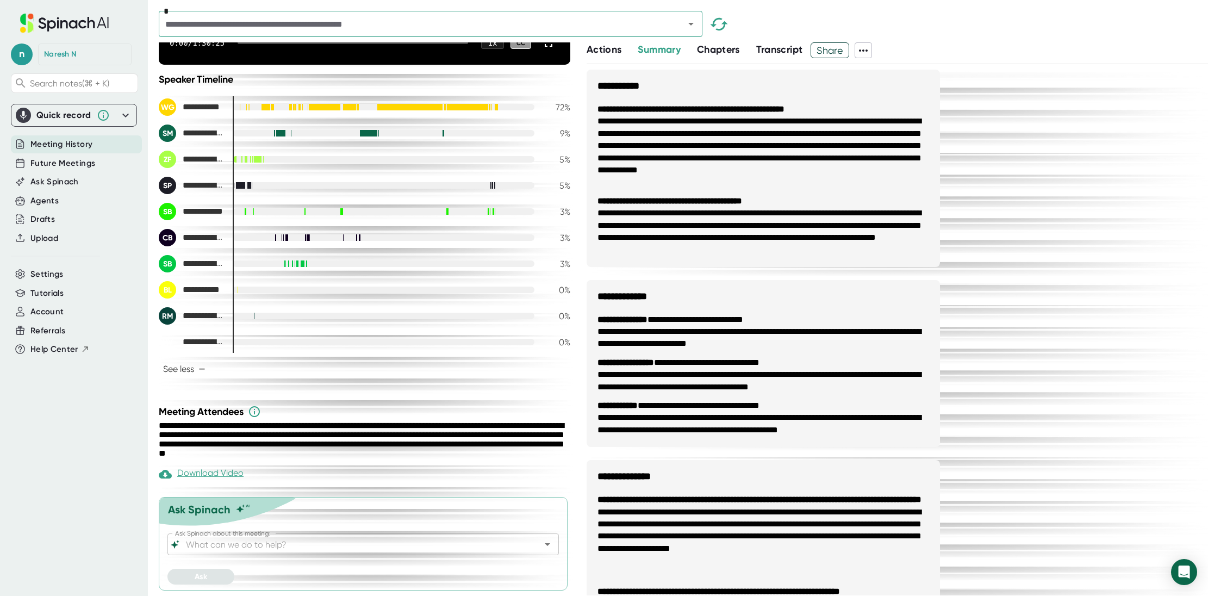
click at [43, 48] on div "Naresh N" at bounding box center [85, 54] width 94 height 22
click at [20, 52] on span "n" at bounding box center [22, 54] width 22 height 22
click at [52, 132] on button "Logout" at bounding box center [71, 126] width 108 height 18
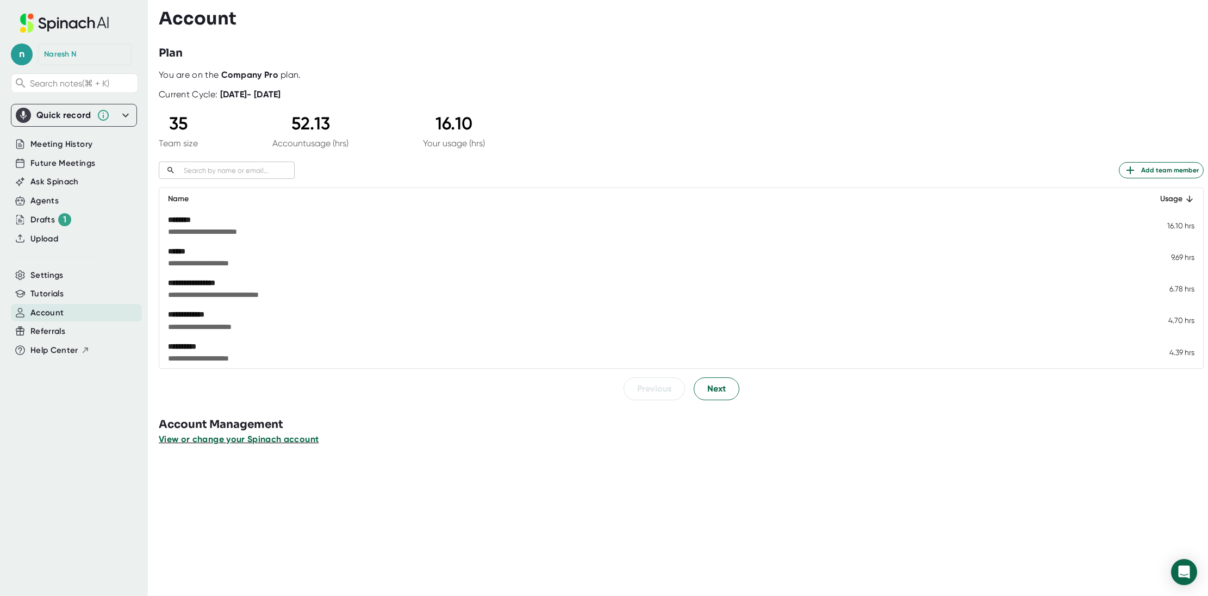
click at [246, 436] on span "View or change your Spinach account" at bounding box center [239, 439] width 160 height 10
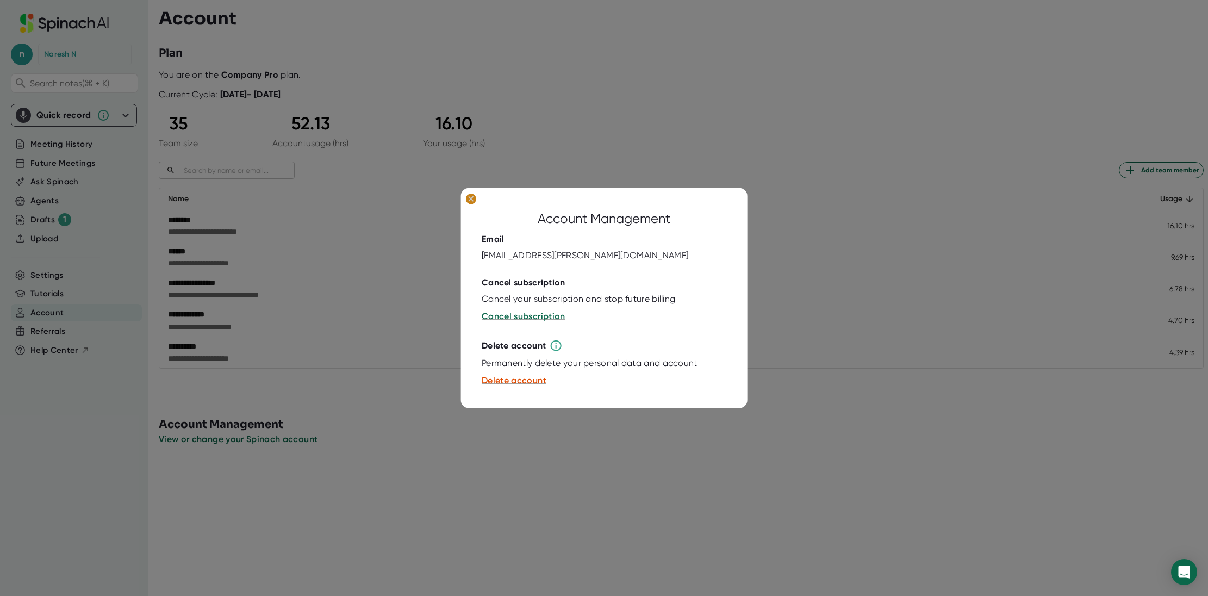
click at [471, 195] on ellipse at bounding box center [471, 199] width 10 height 11
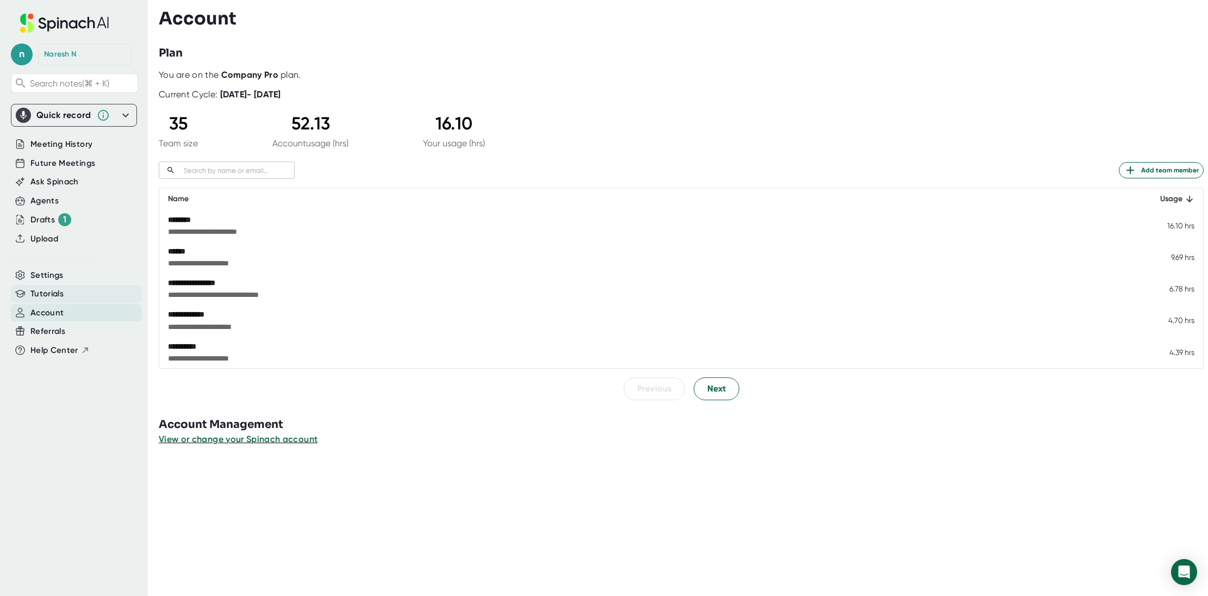
click at [46, 294] on span "Tutorials" at bounding box center [46, 294] width 33 height 13
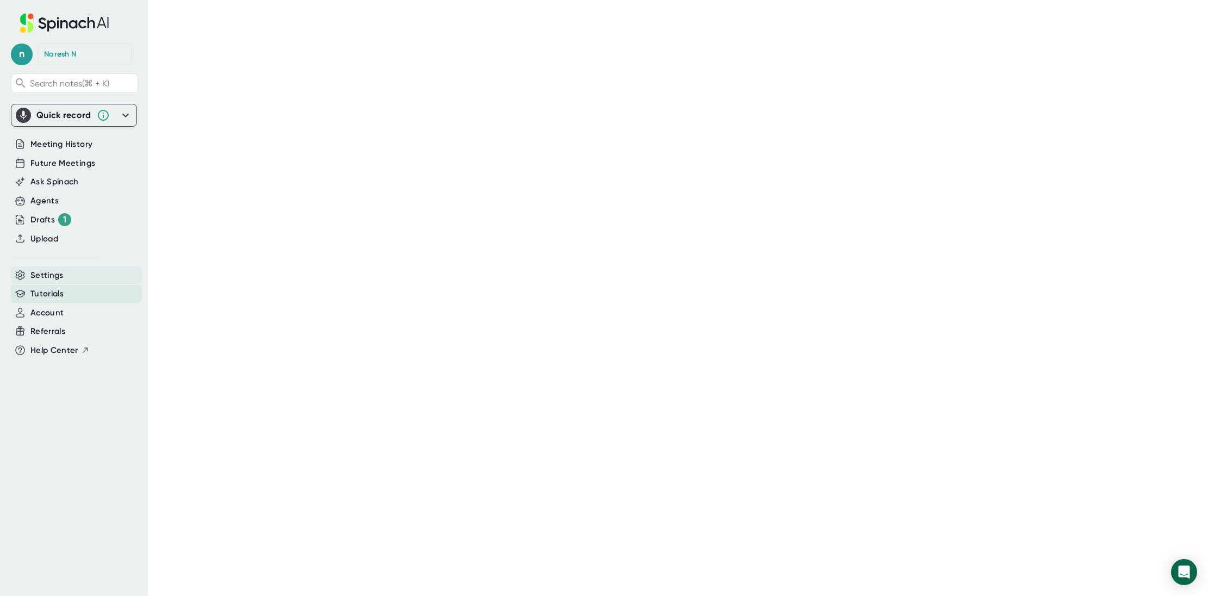
click at [47, 271] on span "Settings" at bounding box center [46, 275] width 33 height 13
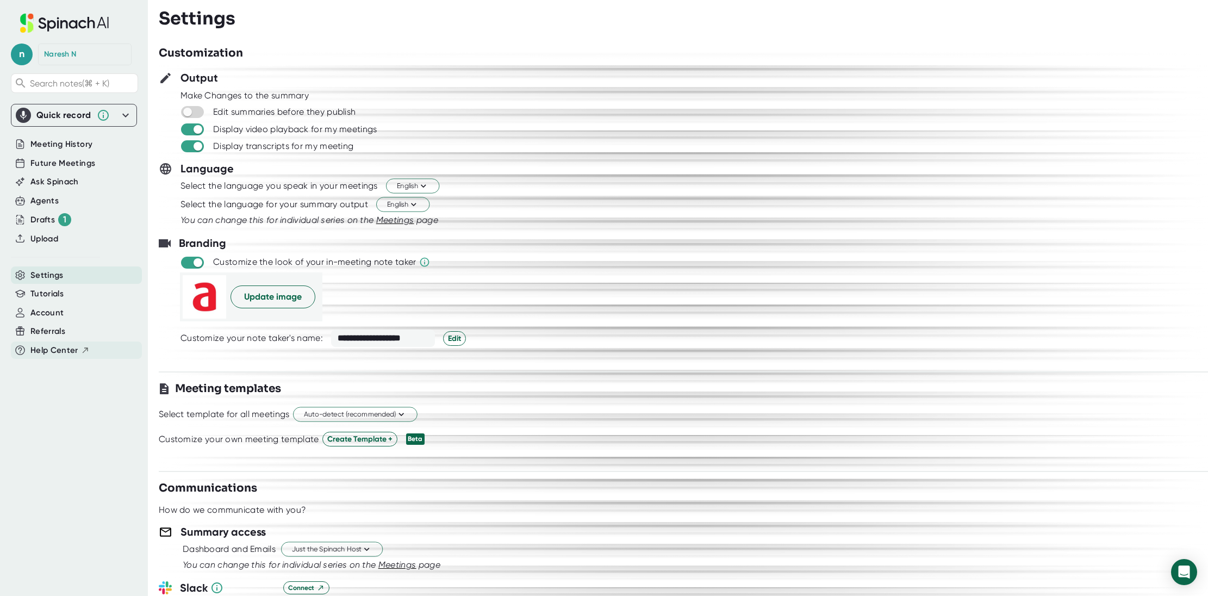
click at [61, 351] on span "Help Center" at bounding box center [54, 350] width 48 height 13
click at [50, 308] on span "Account" at bounding box center [46, 313] width 33 height 13
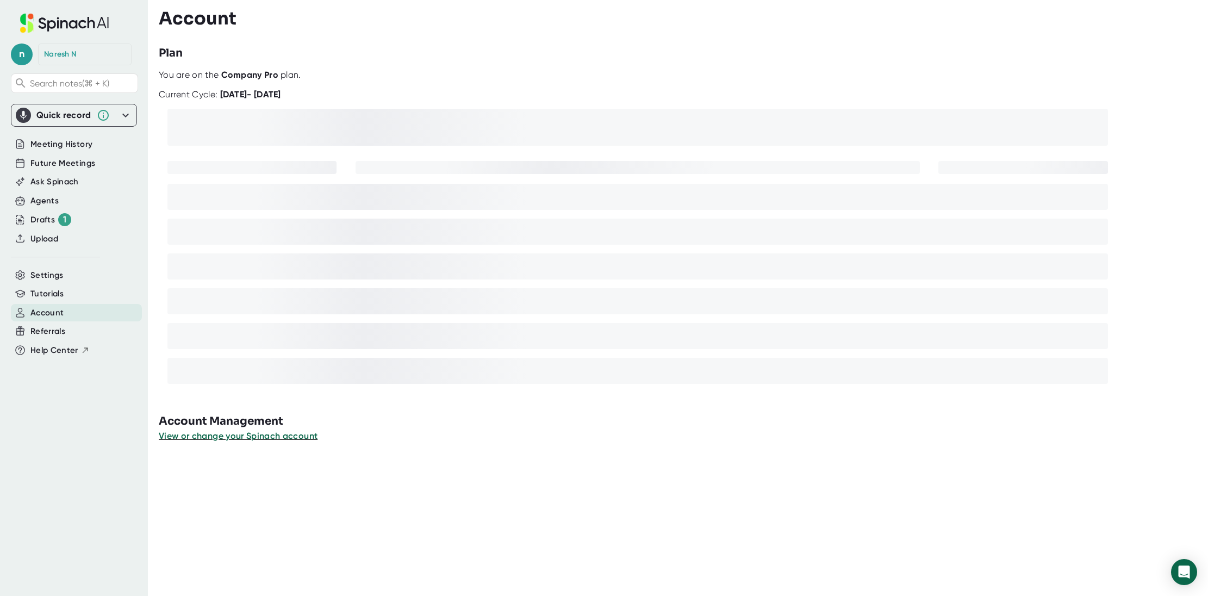
click at [226, 77] on b "Company Pro" at bounding box center [249, 75] width 57 height 10
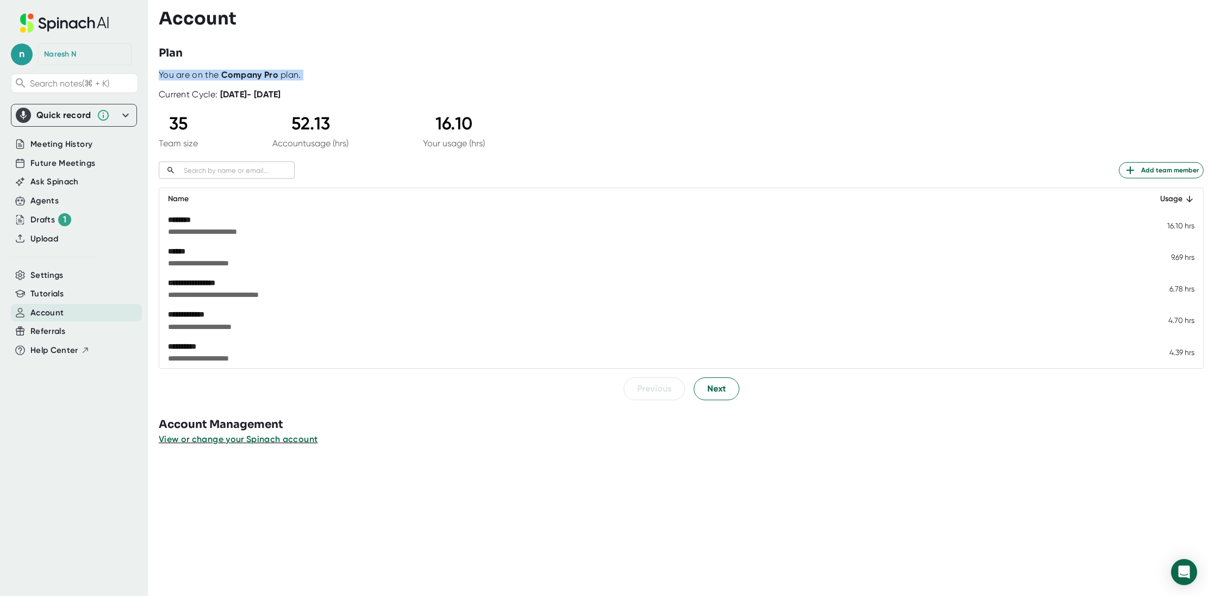
copy div "You are on the Company Pro plan."
drag, startPoint x: 436, startPoint y: 129, endPoint x: 473, endPoint y: 129, distance: 37.0
click at [473, 129] on div "16.10" at bounding box center [454, 123] width 62 height 21
copy div "16.10"
click at [78, 26] on icon at bounding box center [64, 23] width 145 height 19
